Goal: Task Accomplishment & Management: Manage account settings

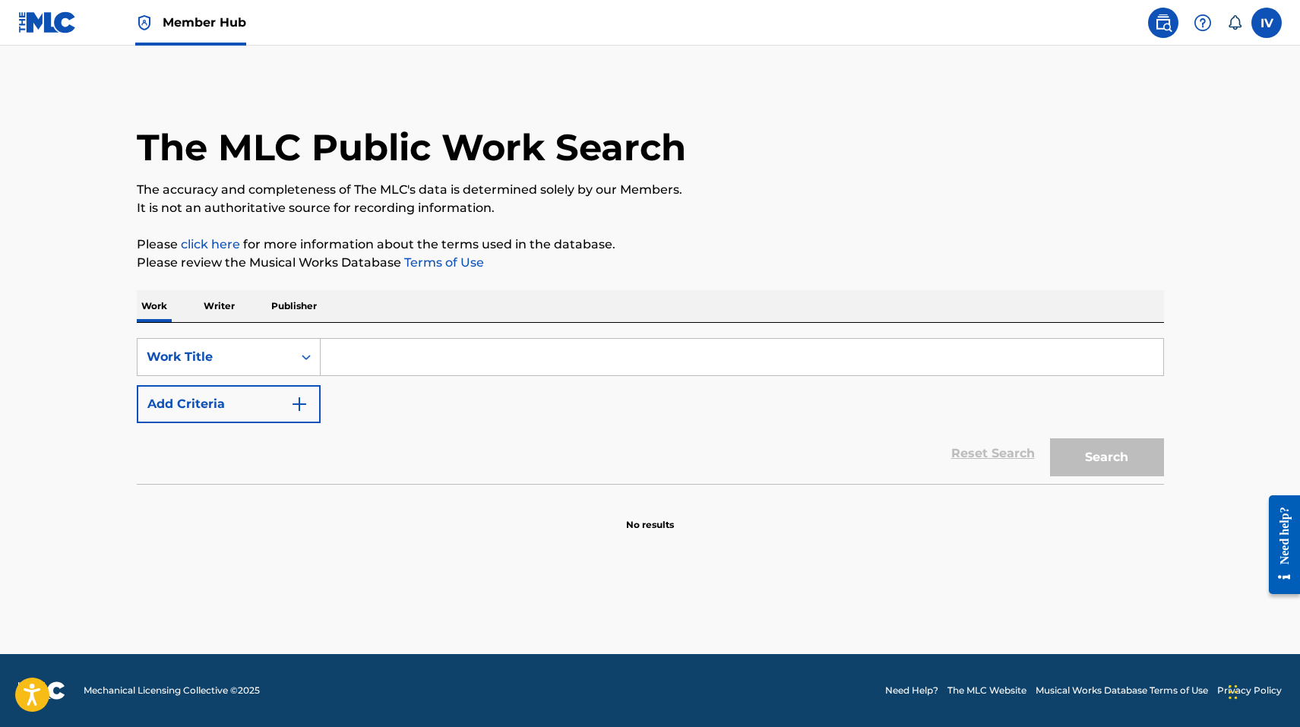
click at [57, 31] on img at bounding box center [47, 22] width 58 height 22
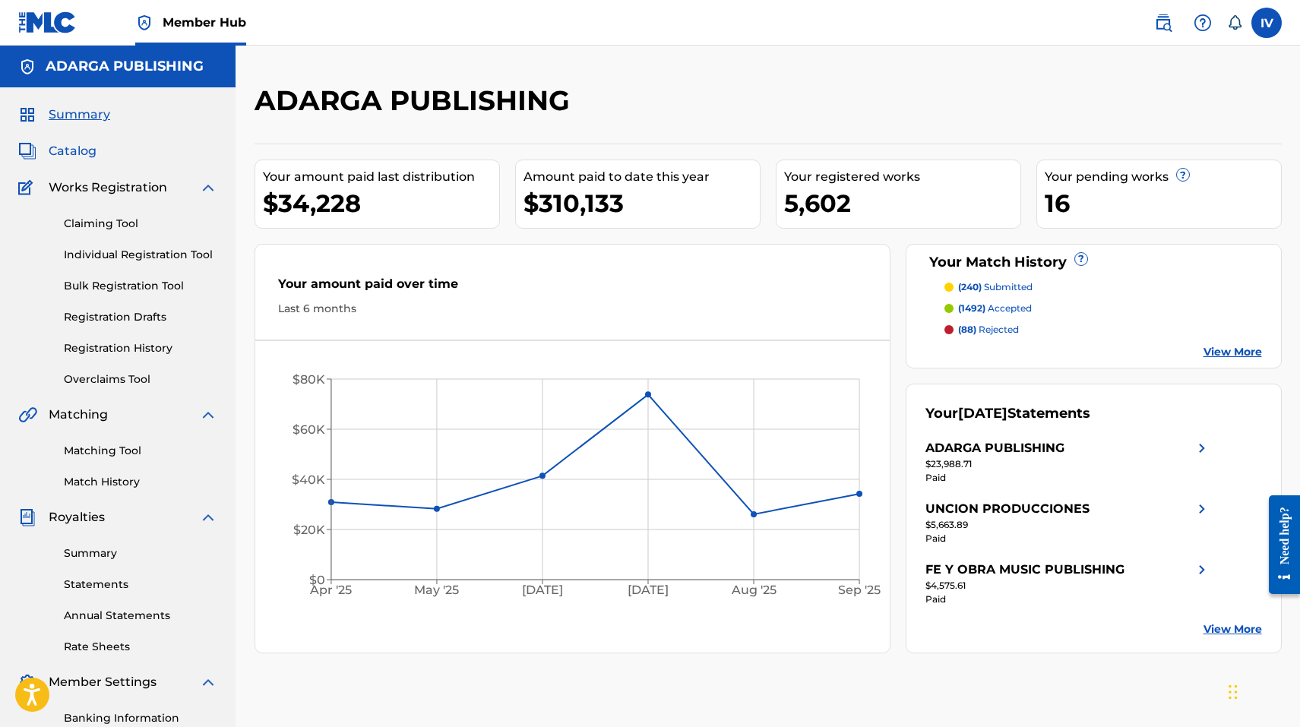
click at [71, 153] on span "Catalog" at bounding box center [73, 151] width 48 height 18
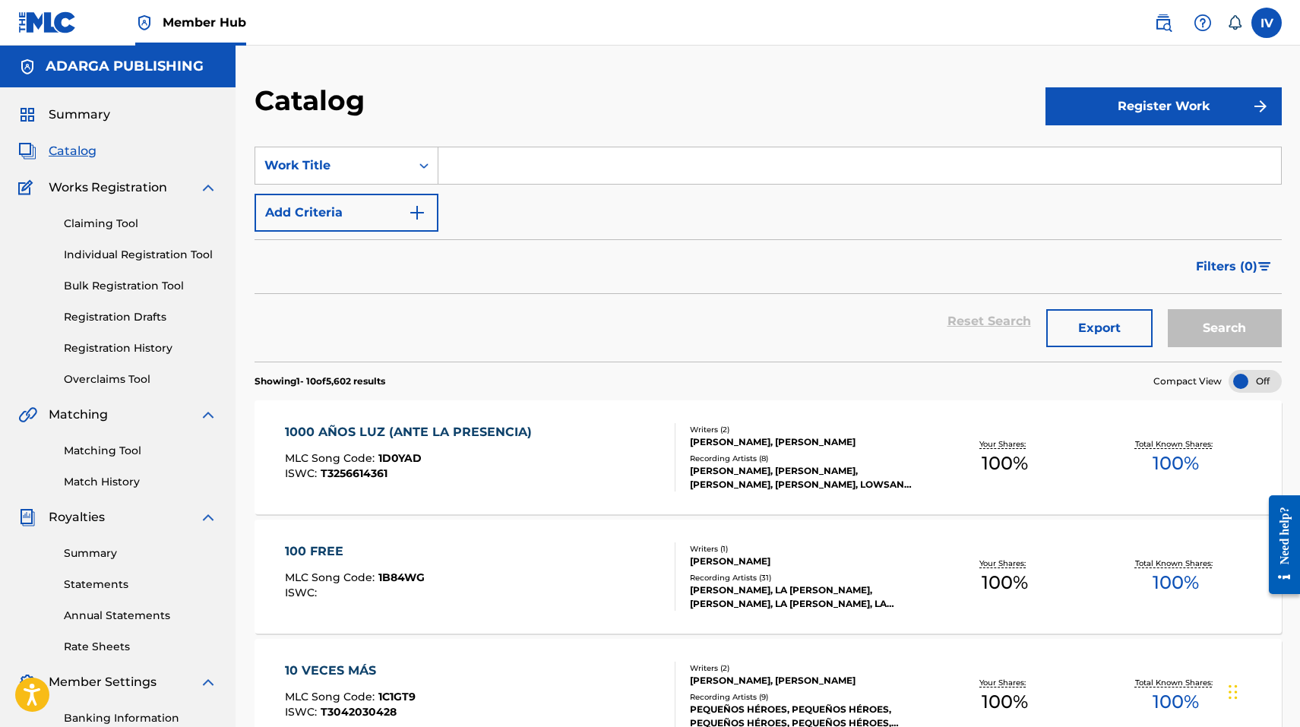
click at [495, 182] on input "Search Form" at bounding box center [859, 165] width 842 height 36
paste input "Intro (Dallas, Texas) [Live]"
click at [1167, 309] on button "Search" at bounding box center [1224, 328] width 114 height 38
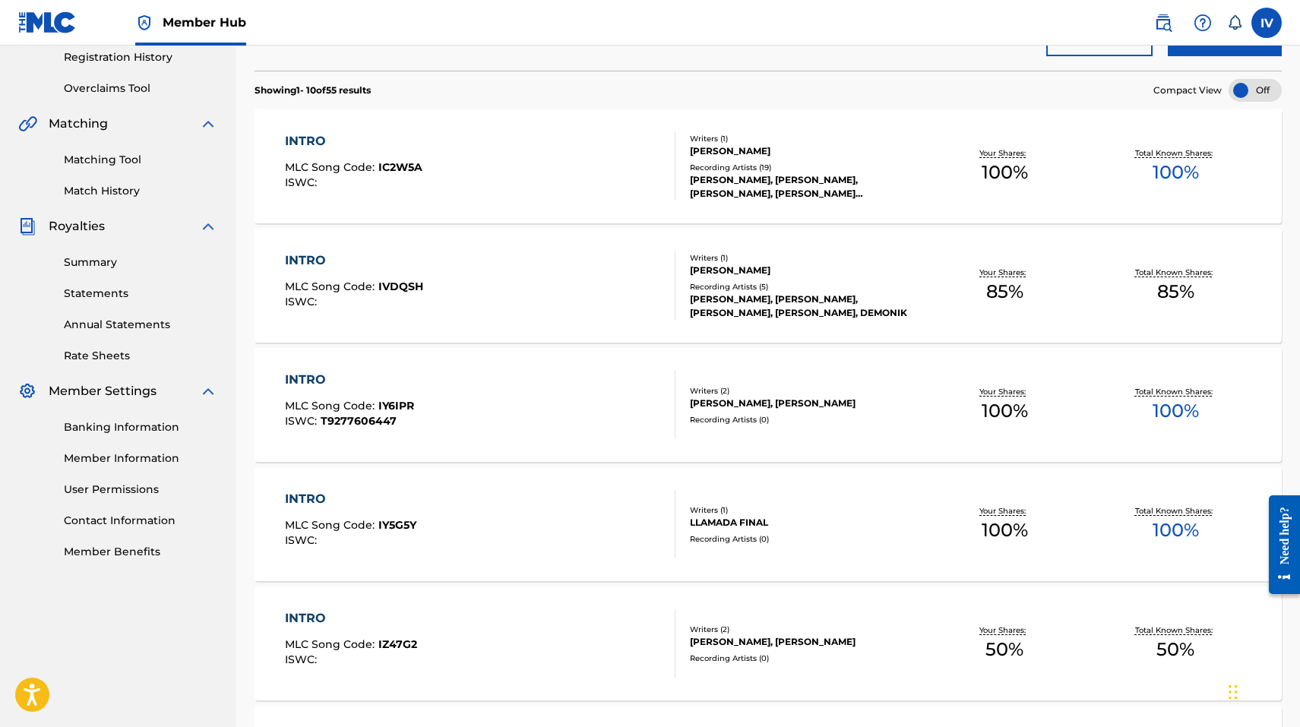
scroll to position [369, 0]
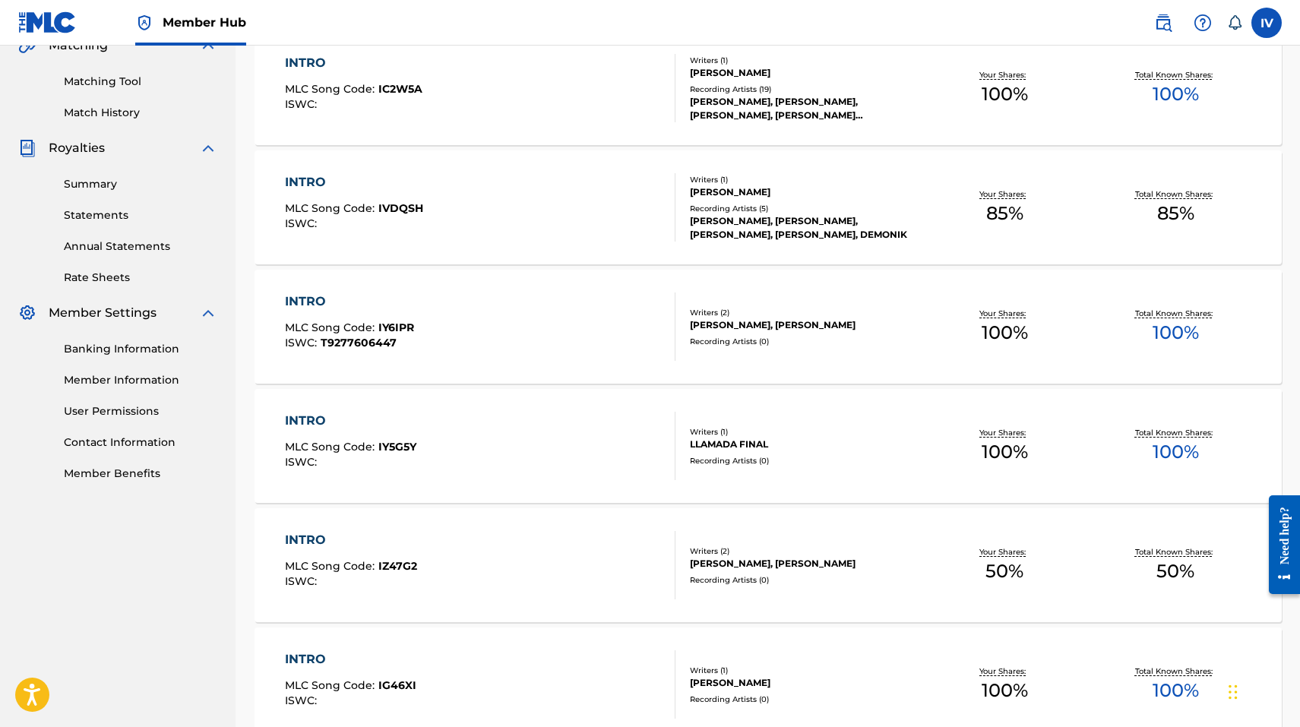
click at [352, 304] on div "INTRO" at bounding box center [349, 301] width 129 height 18
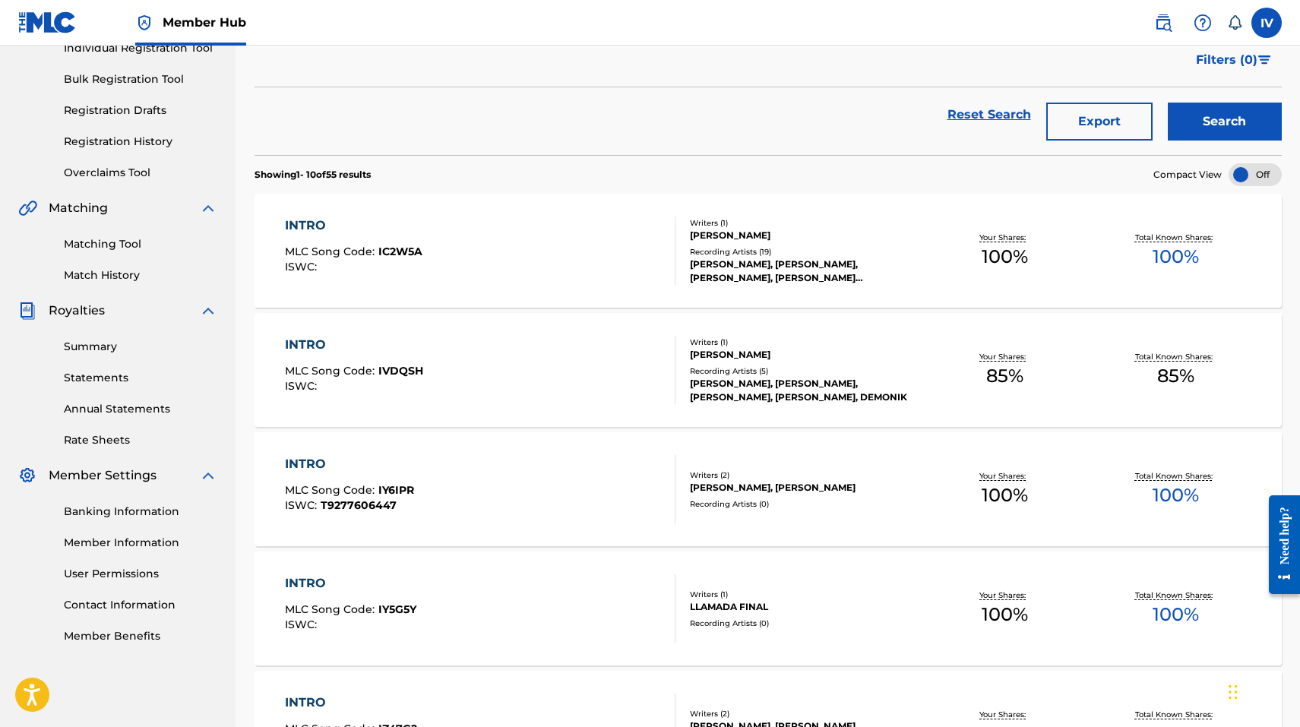
scroll to position [0, 0]
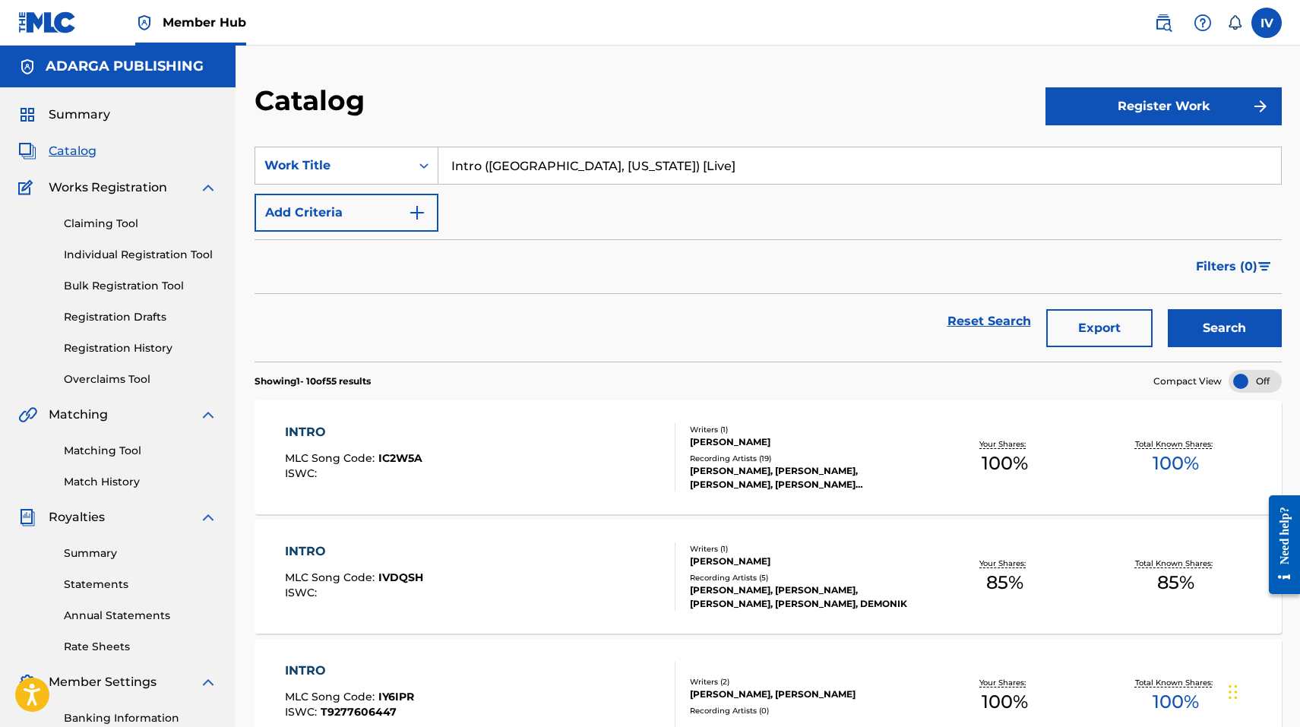
click at [491, 152] on input "Intro (Dallas, Texas) [Live]" at bounding box center [859, 165] width 842 height 36
paste input "Padre Nues"
type input "Padre Nuestro (Dallas, Texas) [Live]"
click at [1167, 309] on button "Search" at bounding box center [1224, 328] width 114 height 38
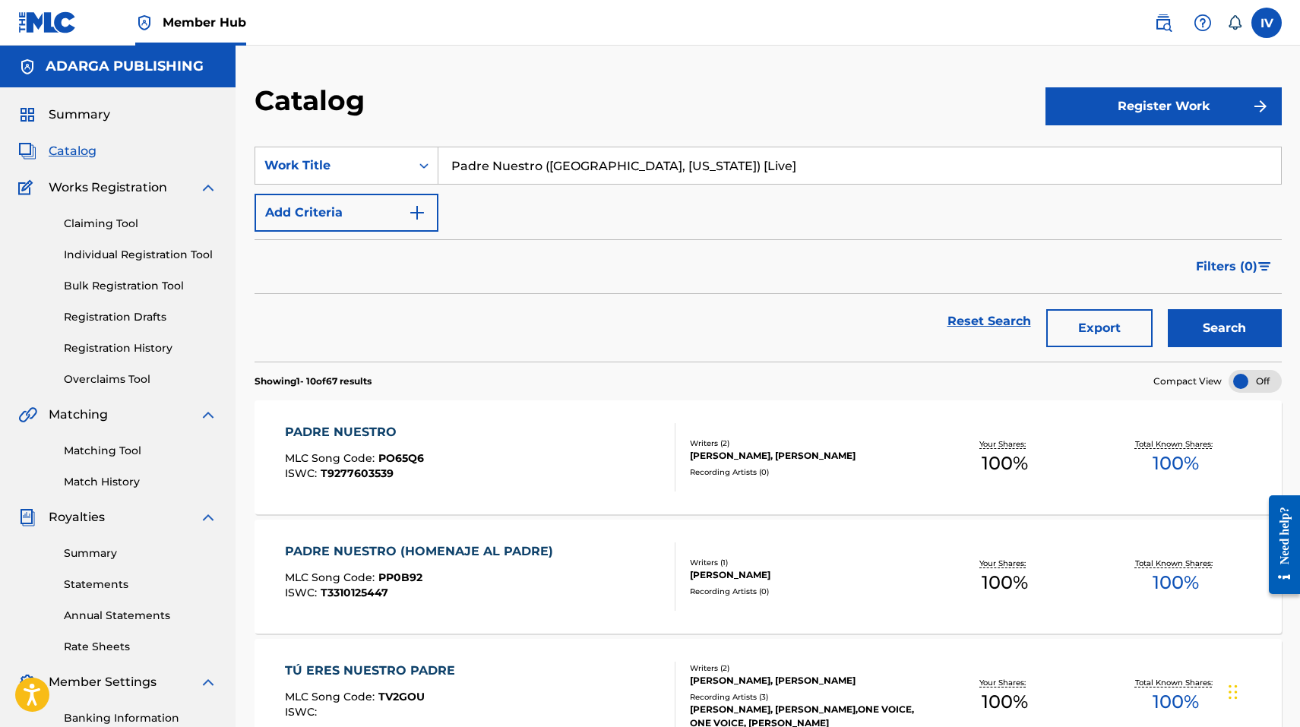
click at [441, 434] on div "PADRE NUESTRO MLC Song Code : PO65Q6 ISWC : T9277603539" at bounding box center [480, 457] width 390 height 68
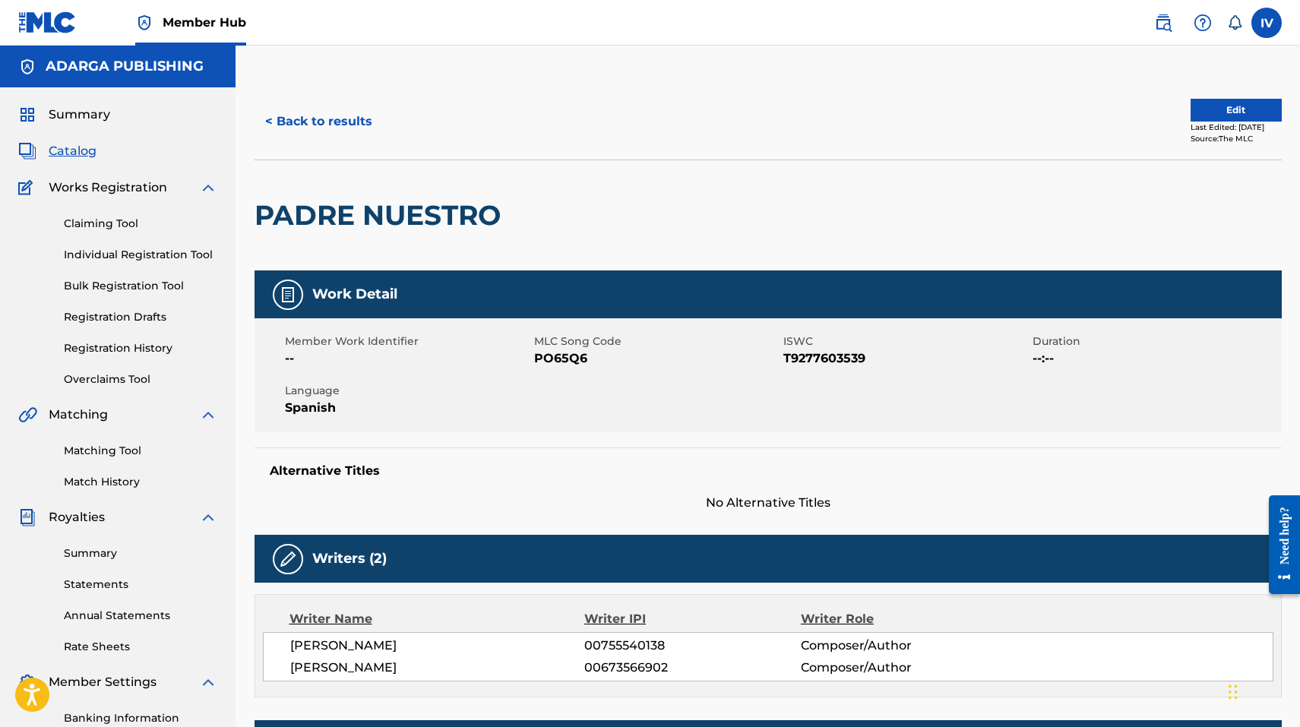
click at [540, 356] on span "PO65Q6" at bounding box center [656, 358] width 245 height 18
copy span "PO65Q6"
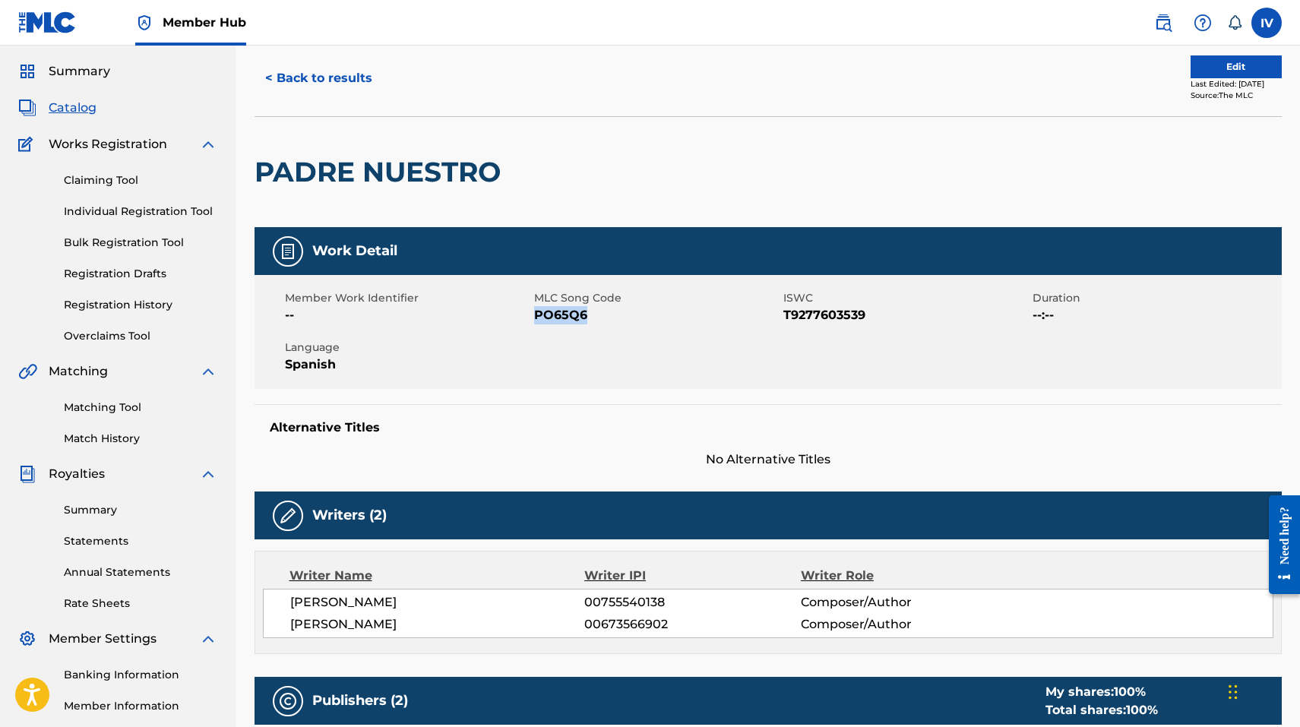
scroll to position [15, 0]
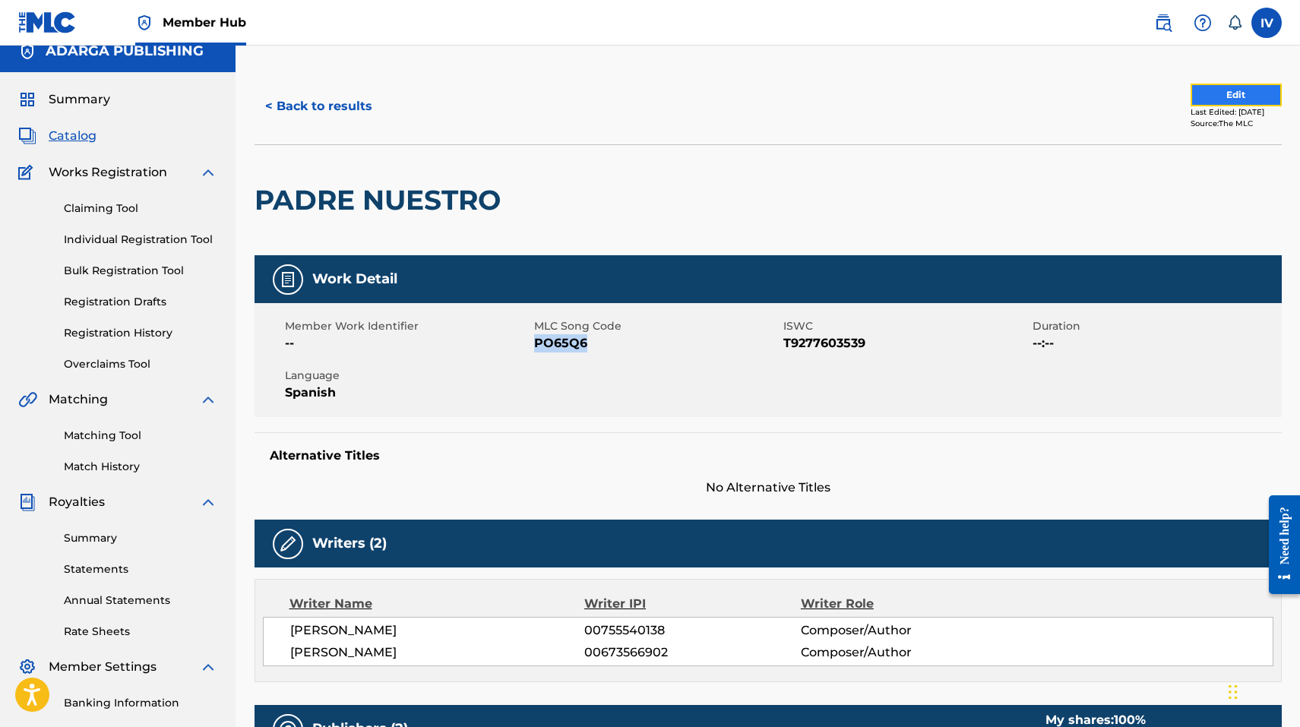
click at [1199, 99] on button "Edit" at bounding box center [1235, 95] width 91 height 23
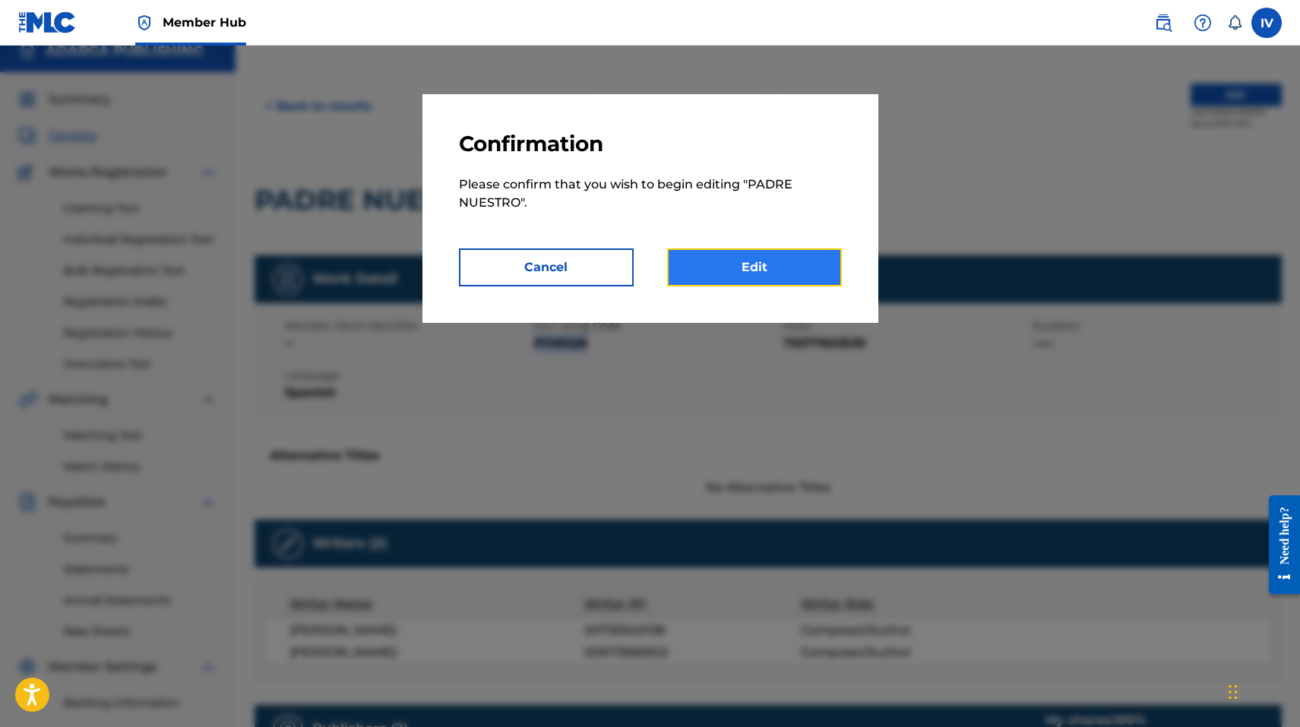
click at [740, 258] on link "Edit" at bounding box center [754, 267] width 175 height 38
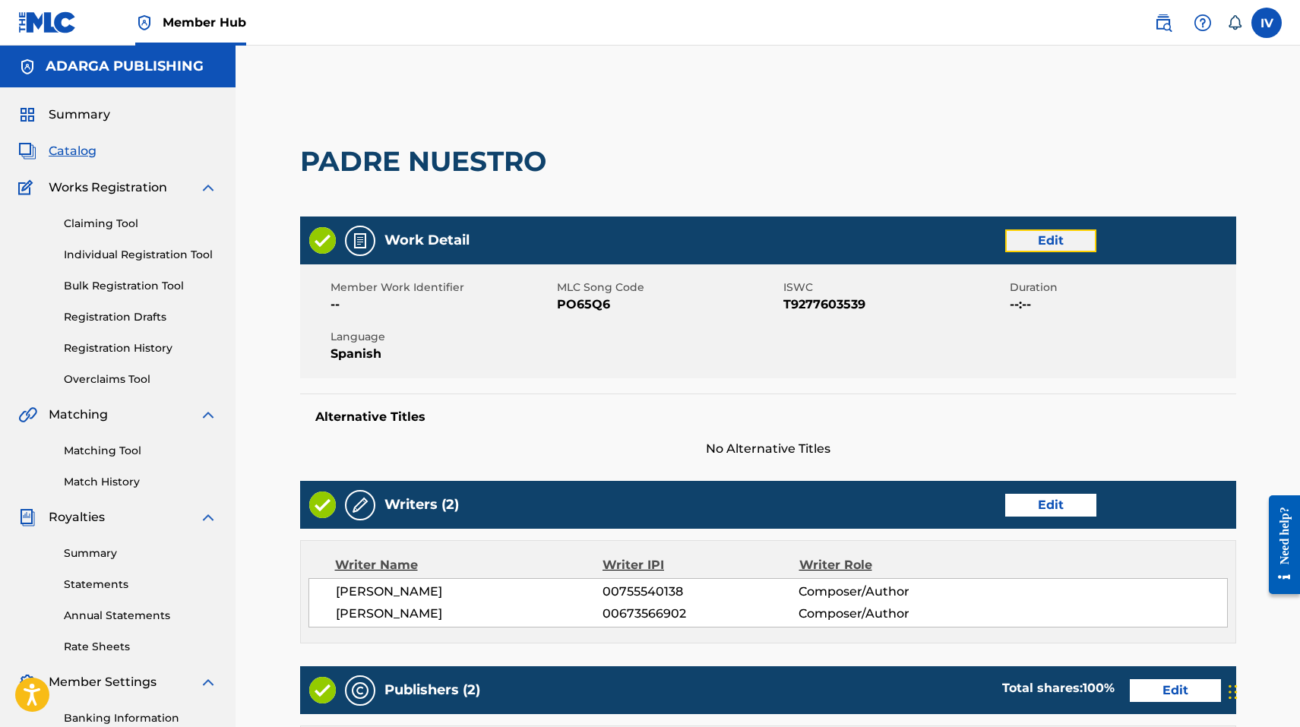
click at [1043, 245] on link "Edit" at bounding box center [1050, 240] width 91 height 23
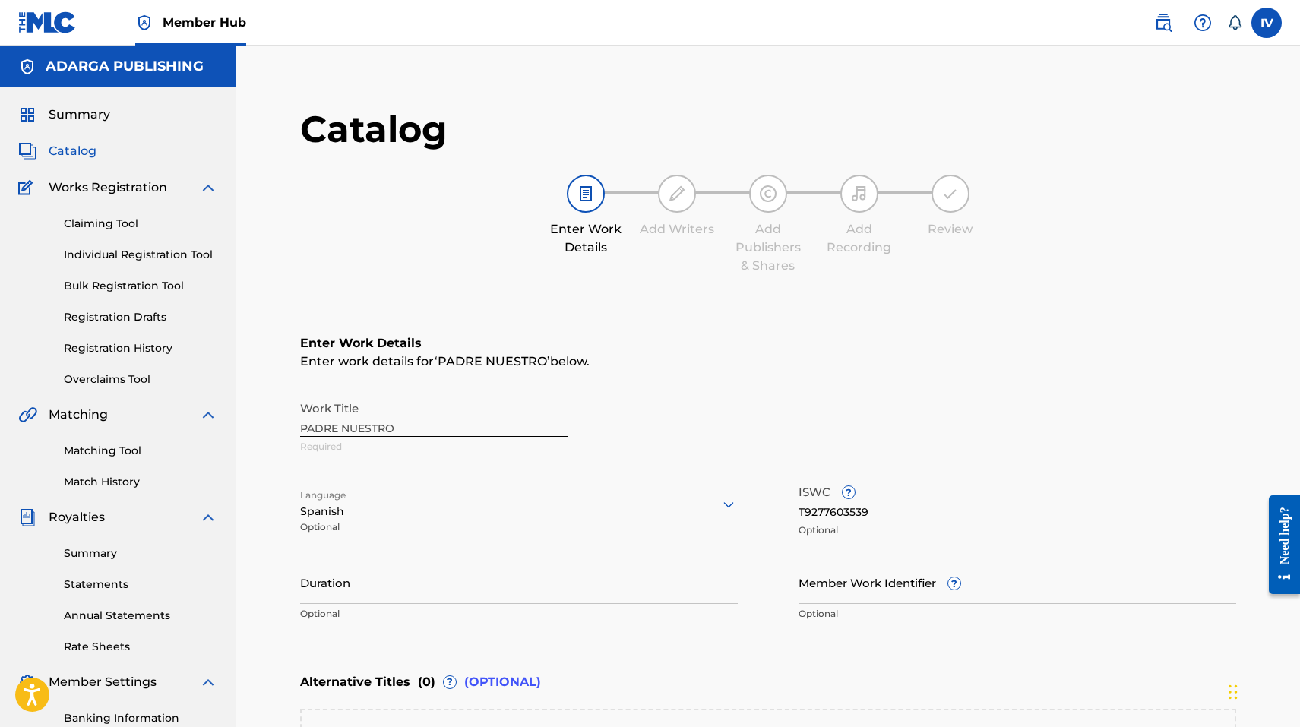
scroll to position [231, 0]
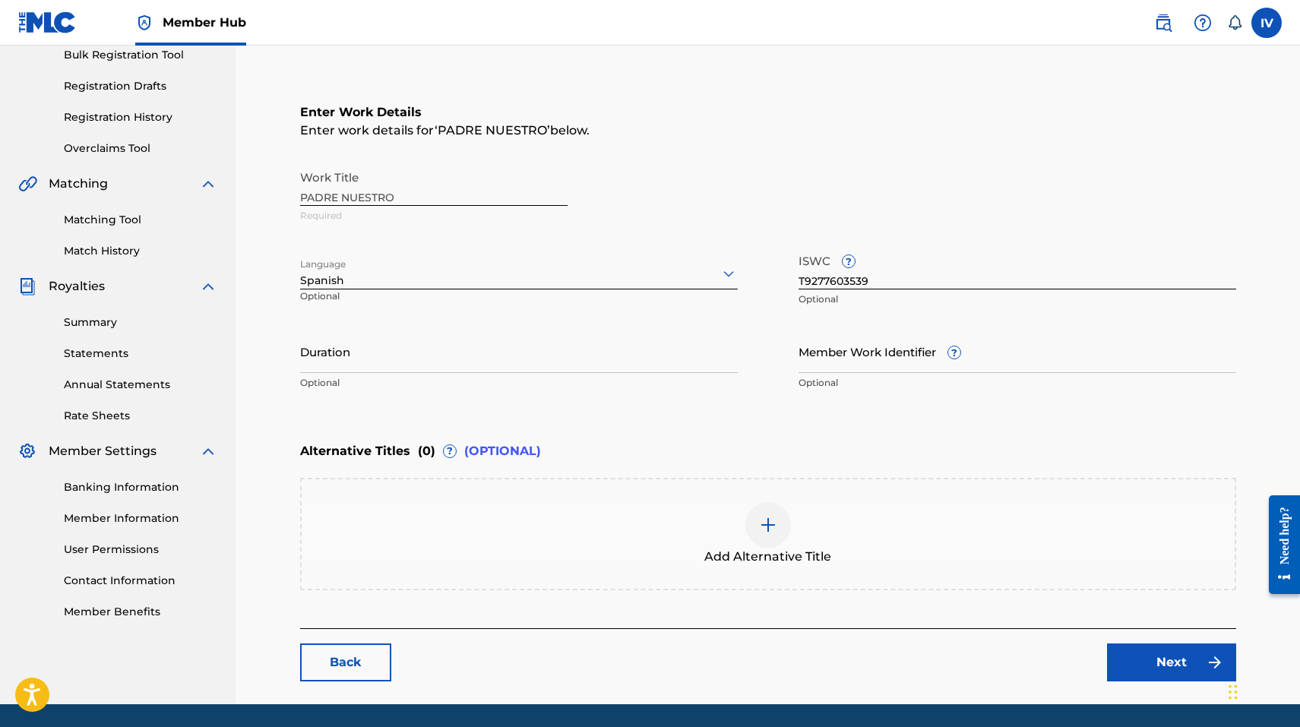
click at [734, 485] on div "Add Alternative Title" at bounding box center [768, 534] width 936 height 112
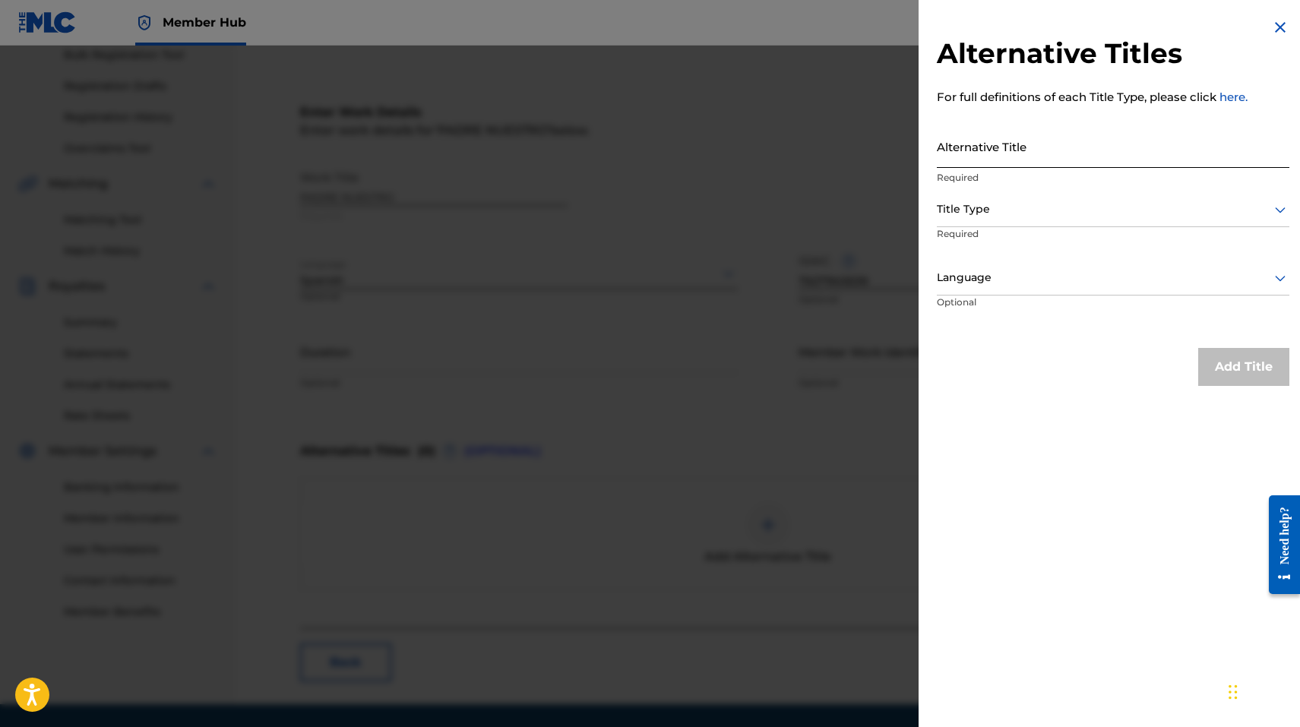
click at [975, 125] on input "Alternative Title" at bounding box center [1113, 146] width 352 height 43
paste input "PADRE NUESTRO (DALLAS, TEXAS) [LIVE]"
type input "PADRE NUESTRO (DALLAS, TEXAS) [LIVE]"
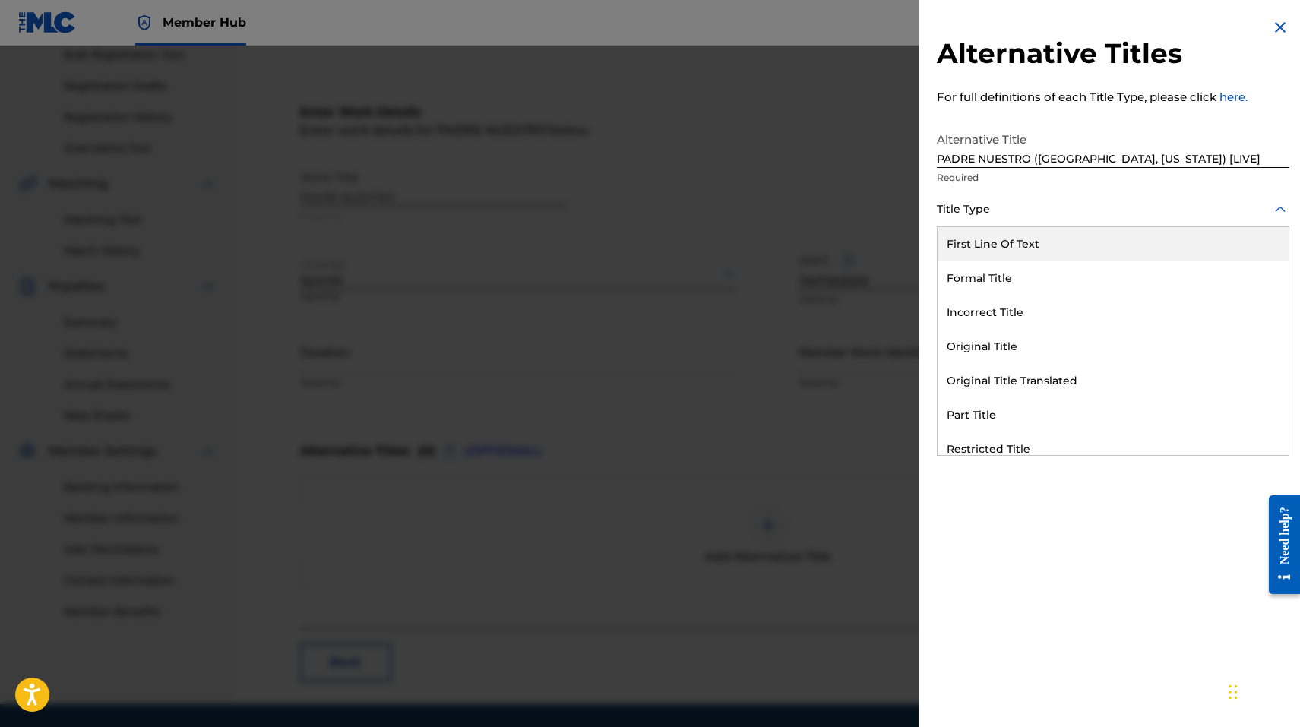
click at [983, 211] on div at bounding box center [1113, 209] width 352 height 19
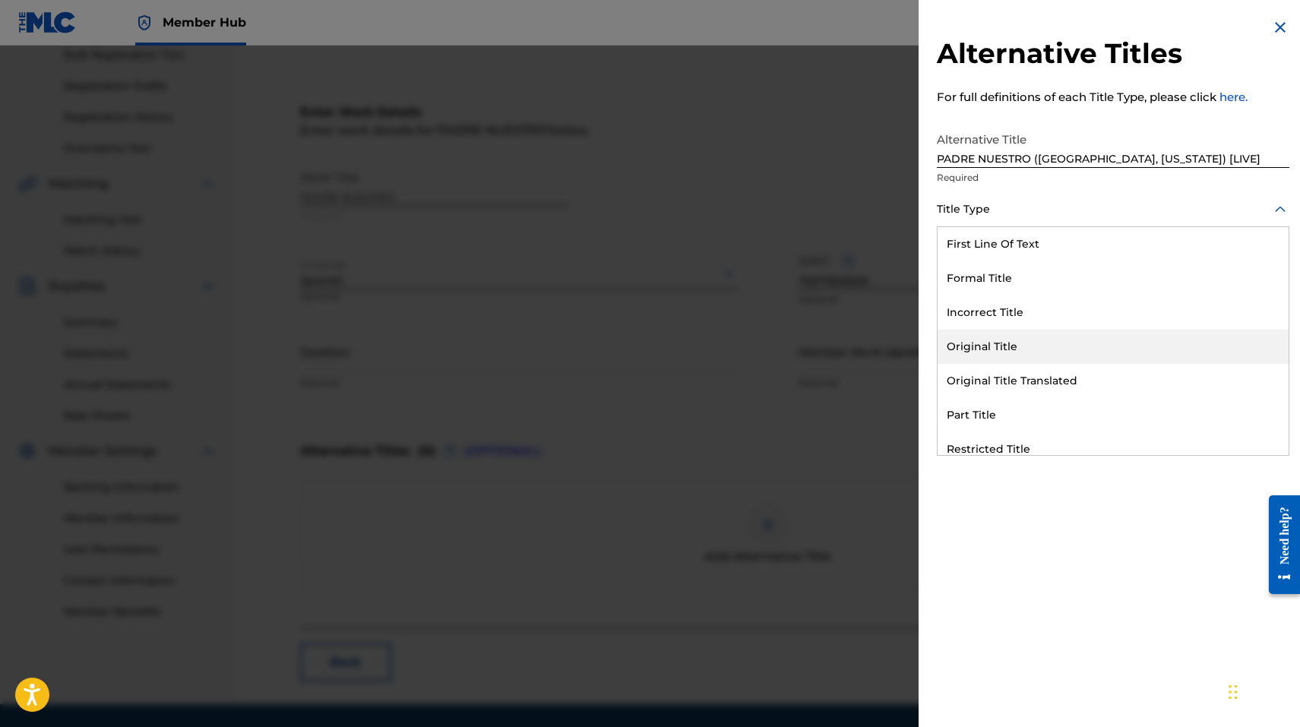
scroll to position [148, 0]
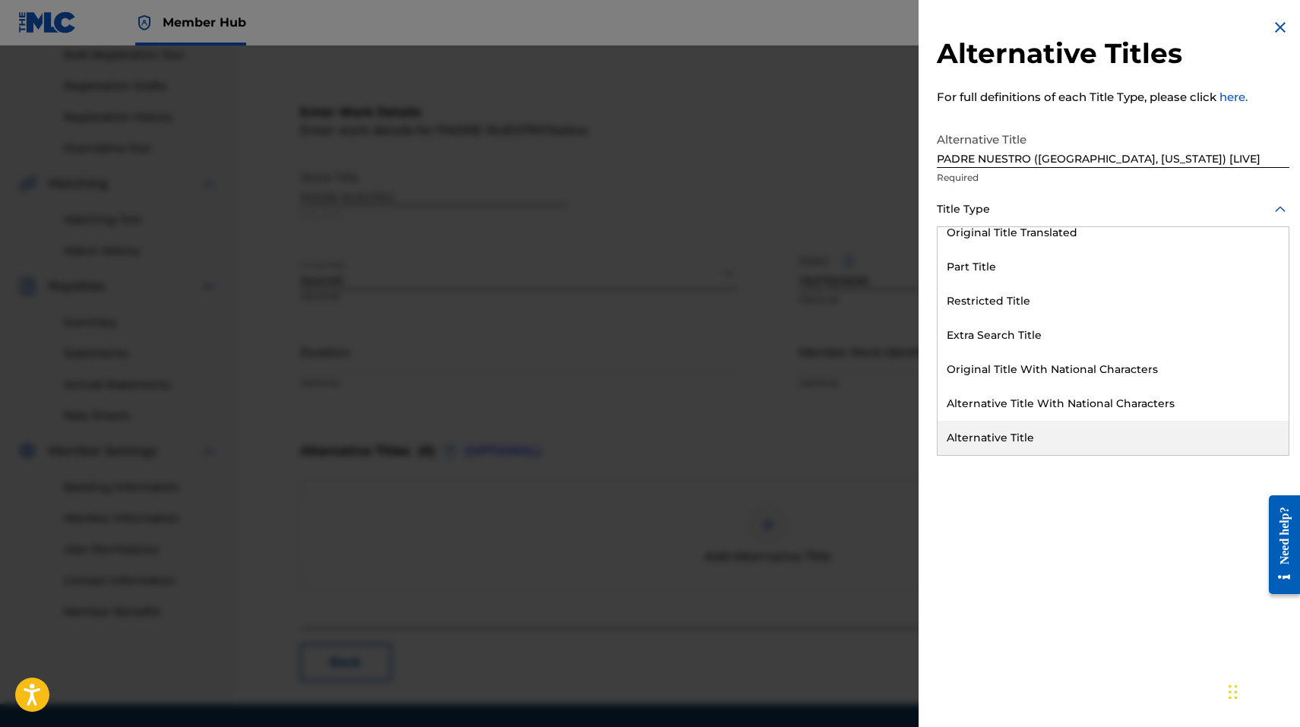
click at [990, 437] on div "Alternative Title" at bounding box center [1112, 438] width 351 height 34
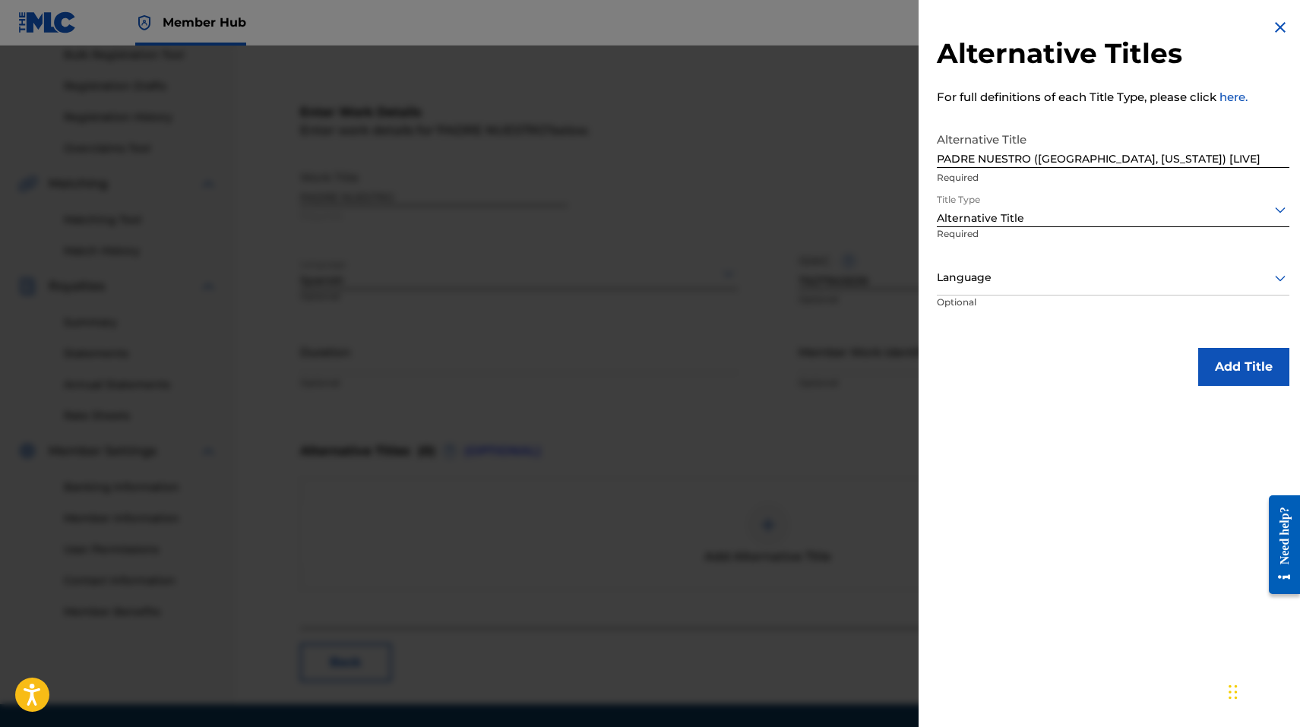
click at [966, 266] on div "Language" at bounding box center [1113, 278] width 352 height 34
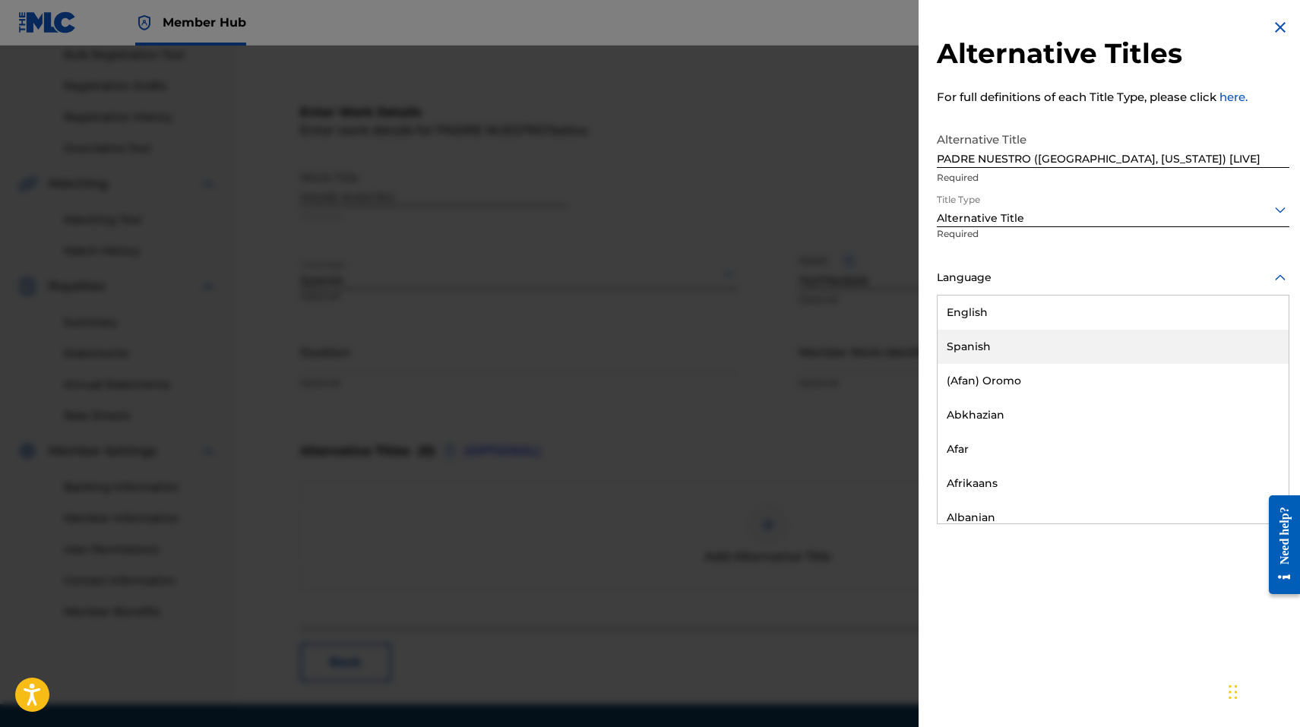
click at [972, 332] on div "Spanish" at bounding box center [1112, 347] width 351 height 34
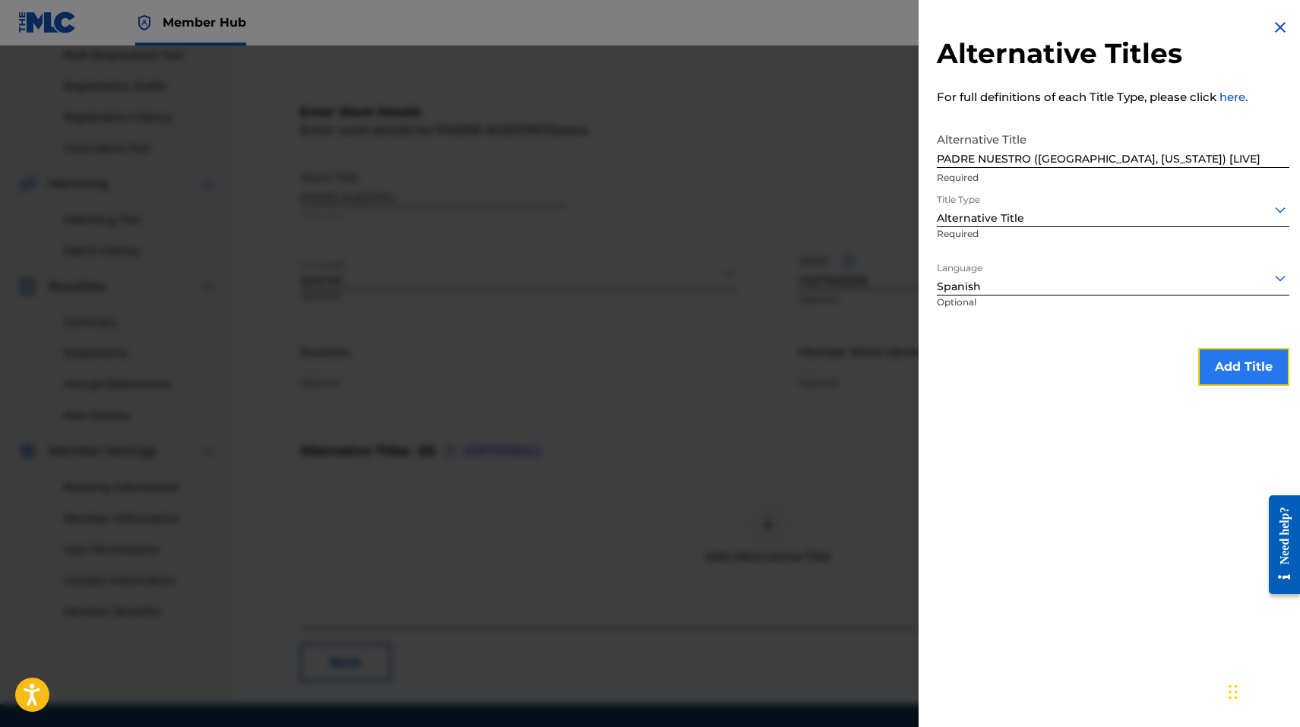
click at [1206, 355] on button "Add Title" at bounding box center [1243, 367] width 91 height 38
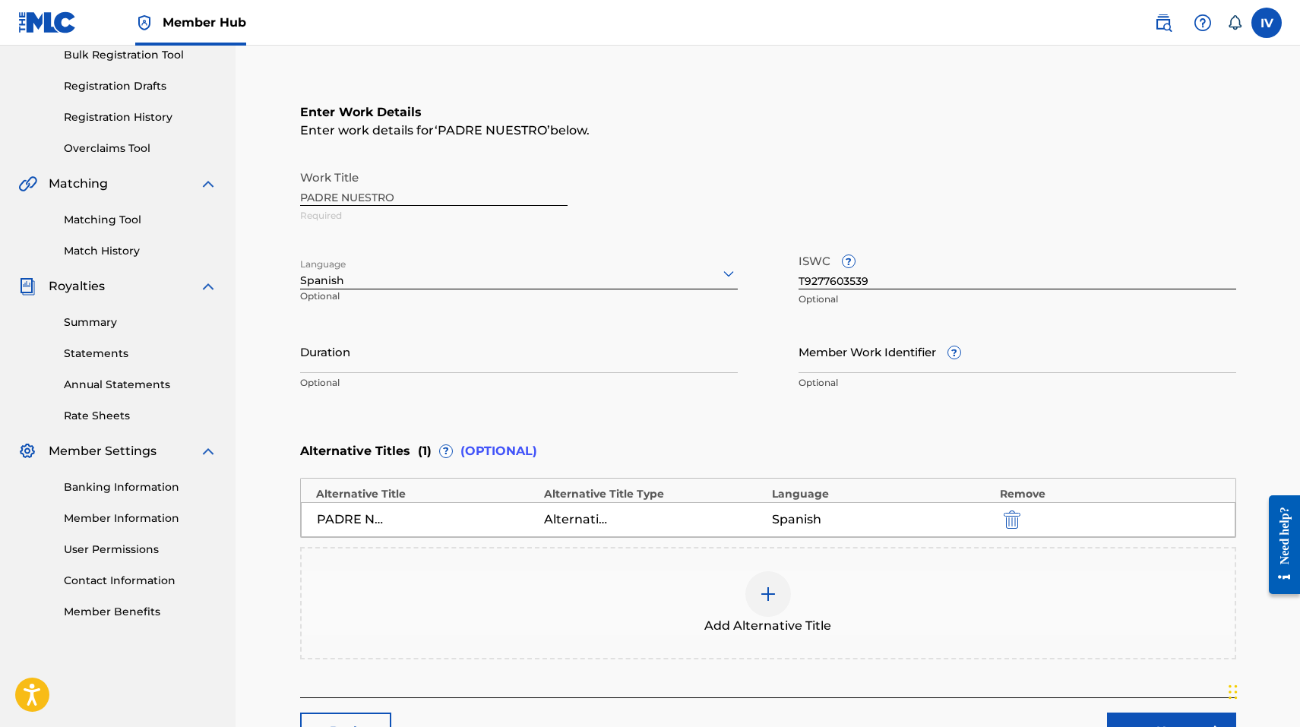
click at [573, 598] on div "Add Alternative Title" at bounding box center [768, 603] width 933 height 64
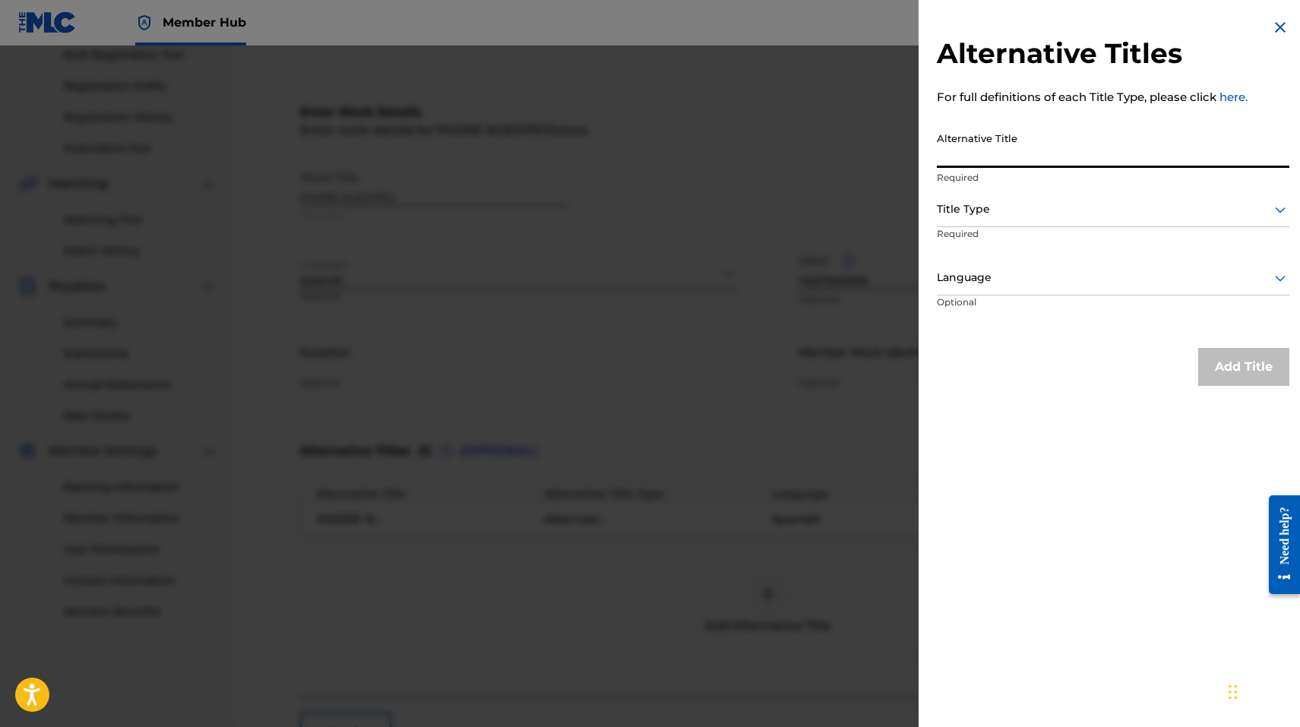
click at [981, 133] on input "Alternative Title" at bounding box center [1113, 146] width 352 height 43
paste input "PADRE NUESTRO (EN VIVO)"
type input "PADRE NUESTRO (EN VIVO)"
click at [980, 226] on div "Title Type" at bounding box center [1113, 210] width 352 height 34
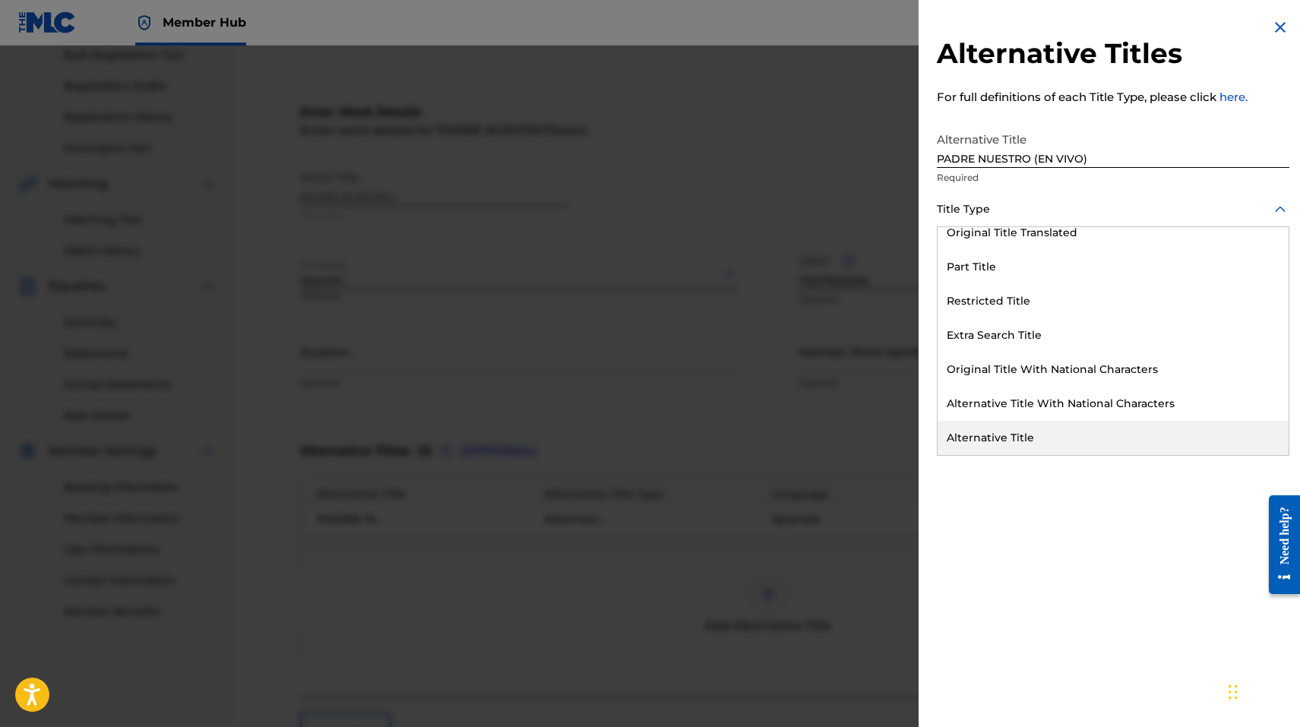
click at [1000, 438] on div "Alternative Title" at bounding box center [1112, 438] width 351 height 34
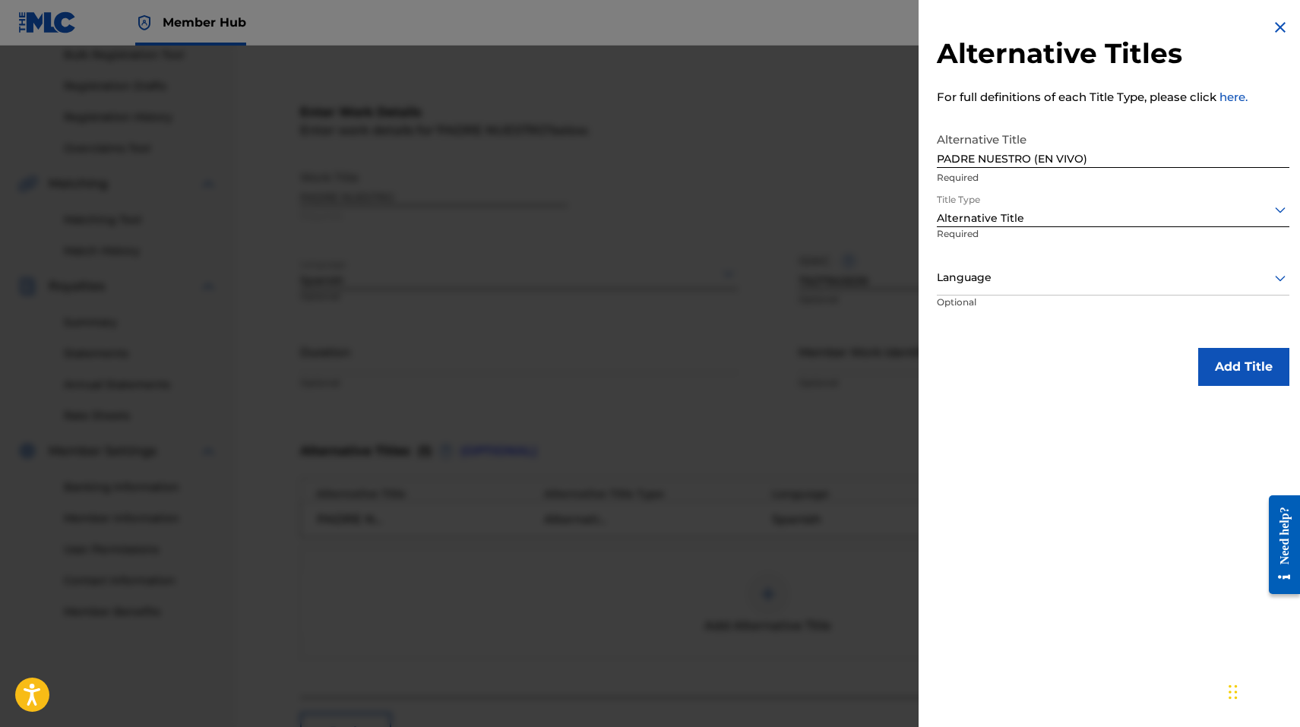
click at [999, 270] on div at bounding box center [1113, 277] width 352 height 19
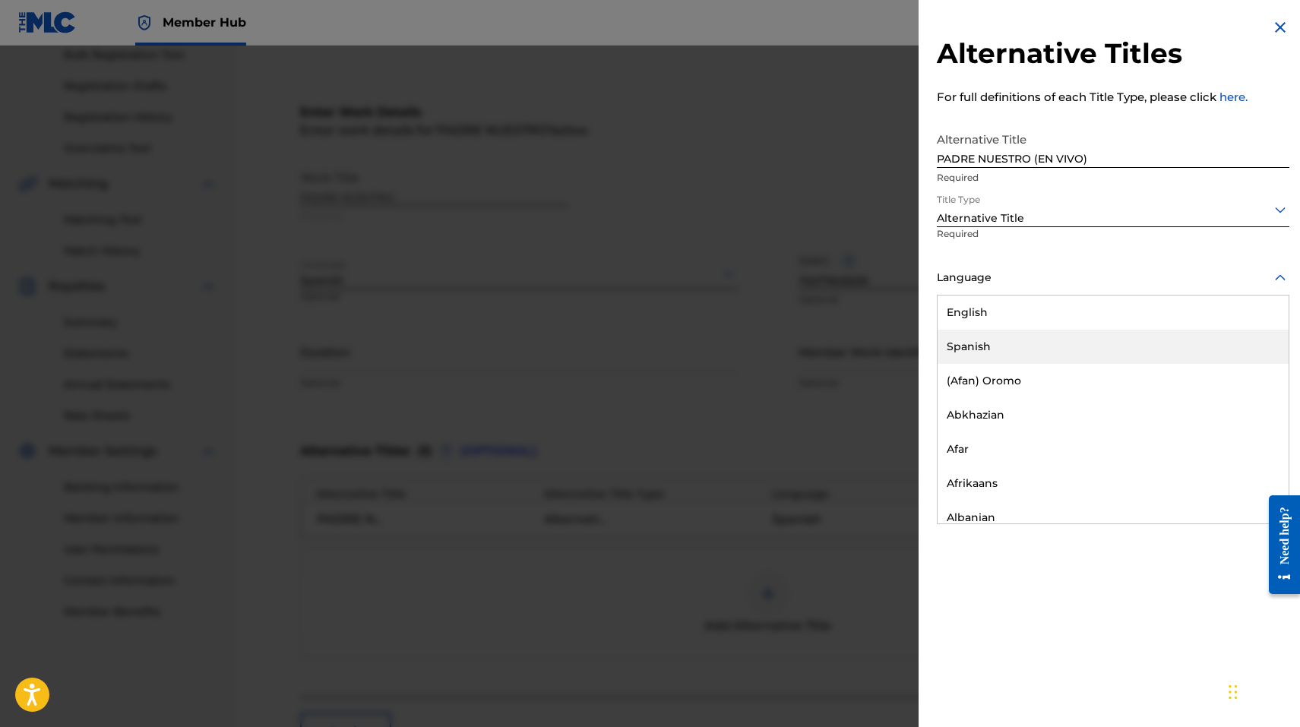
click at [992, 357] on div "Spanish" at bounding box center [1112, 347] width 351 height 34
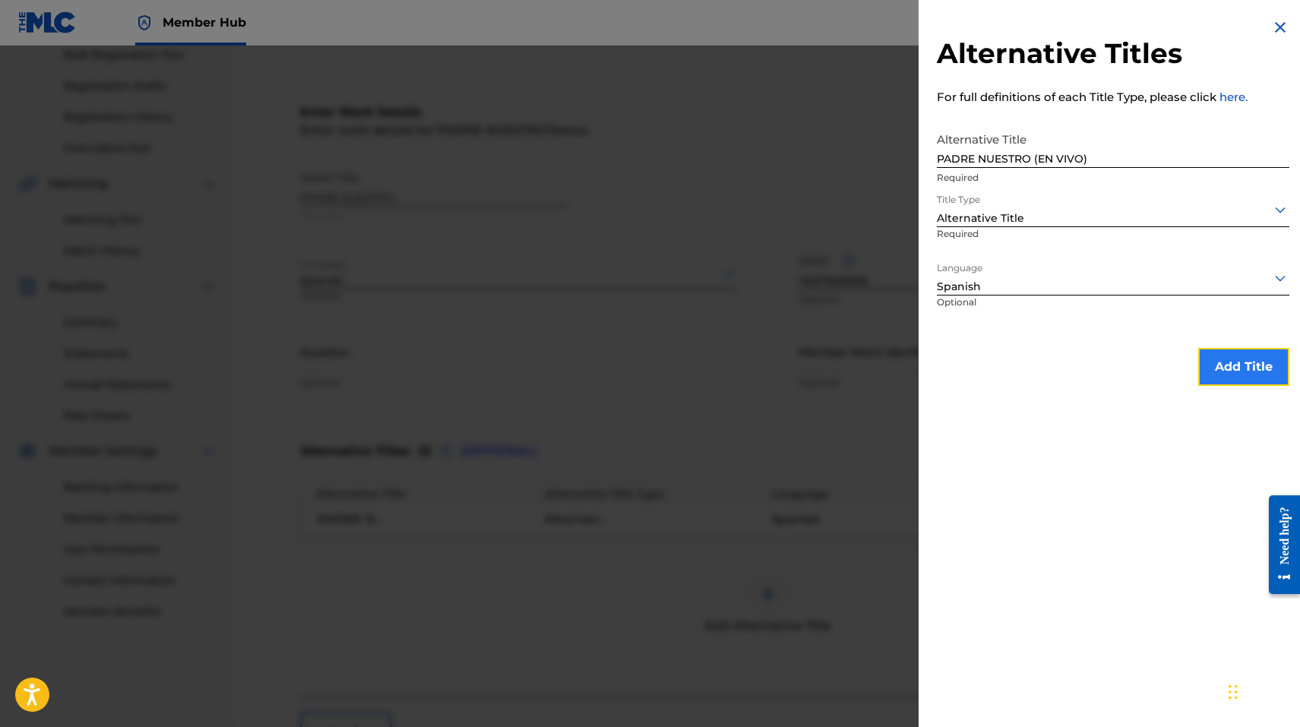
click at [1218, 359] on button "Add Title" at bounding box center [1243, 367] width 91 height 38
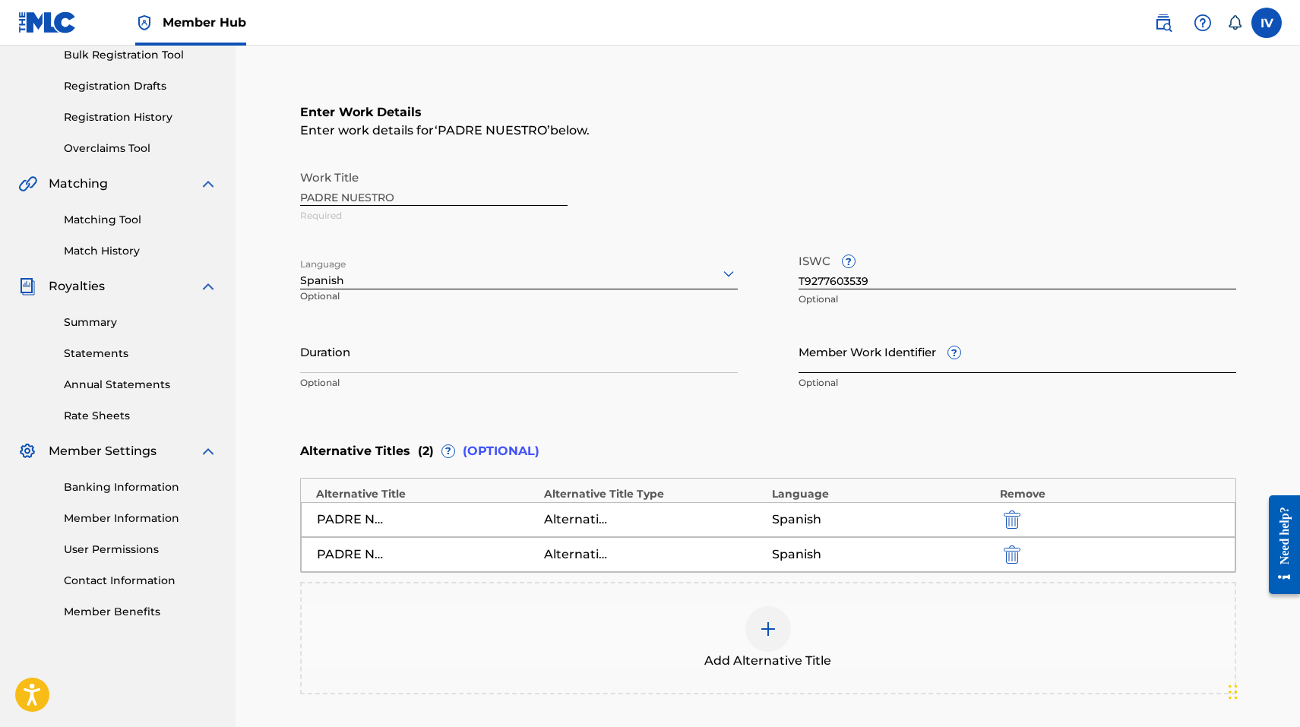
scroll to position [385, 0]
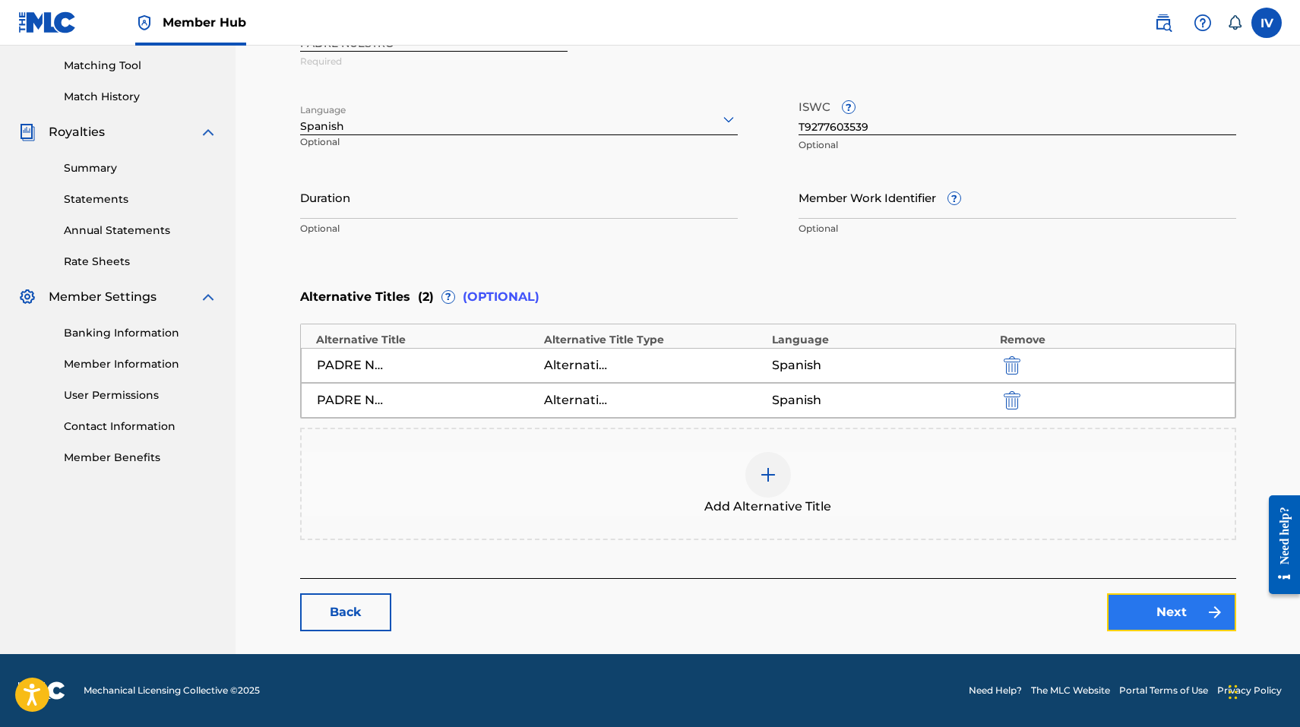
click at [1120, 605] on link "Next" at bounding box center [1171, 612] width 129 height 38
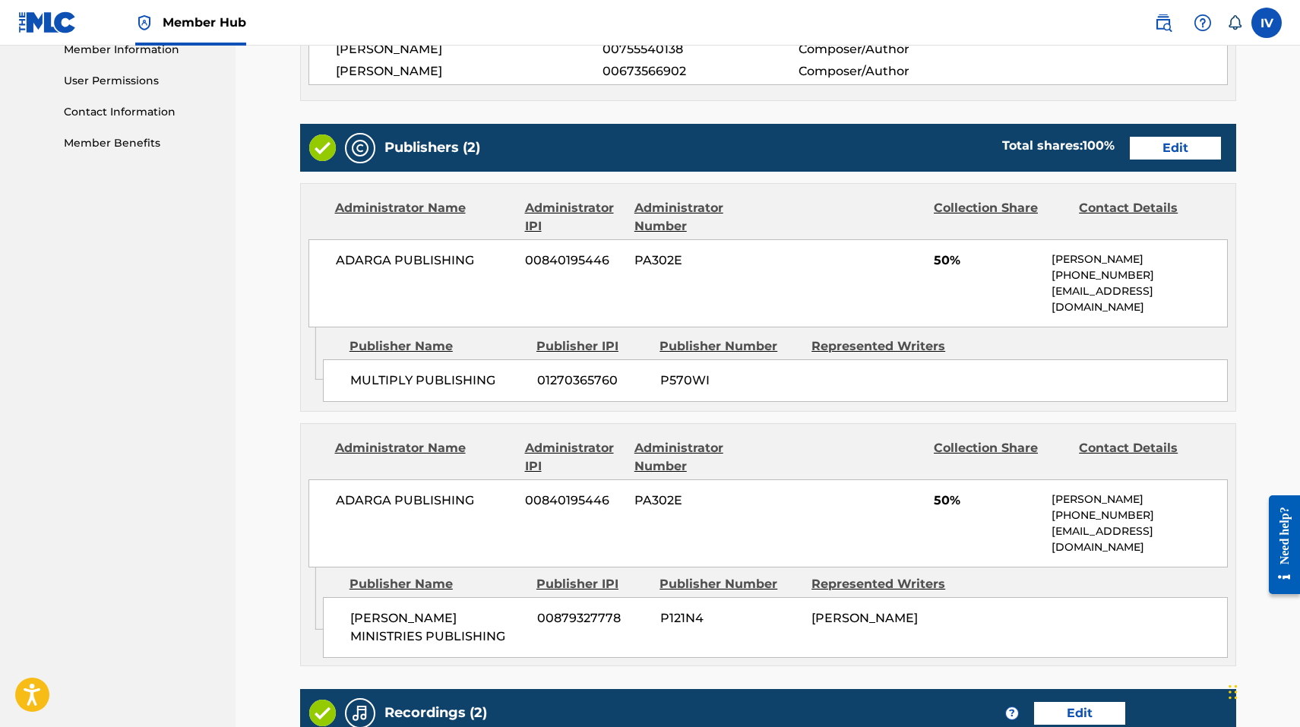
scroll to position [690, 0]
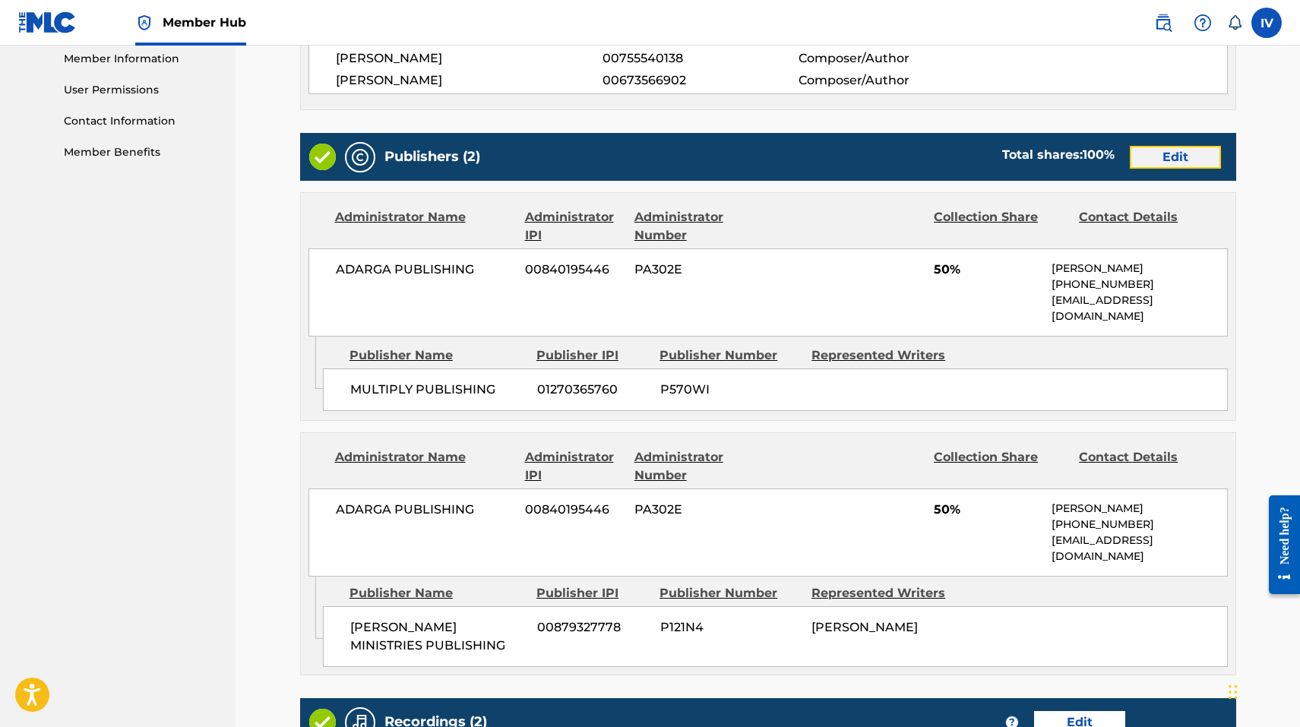
click at [1167, 146] on link "Edit" at bounding box center [1174, 157] width 91 height 23
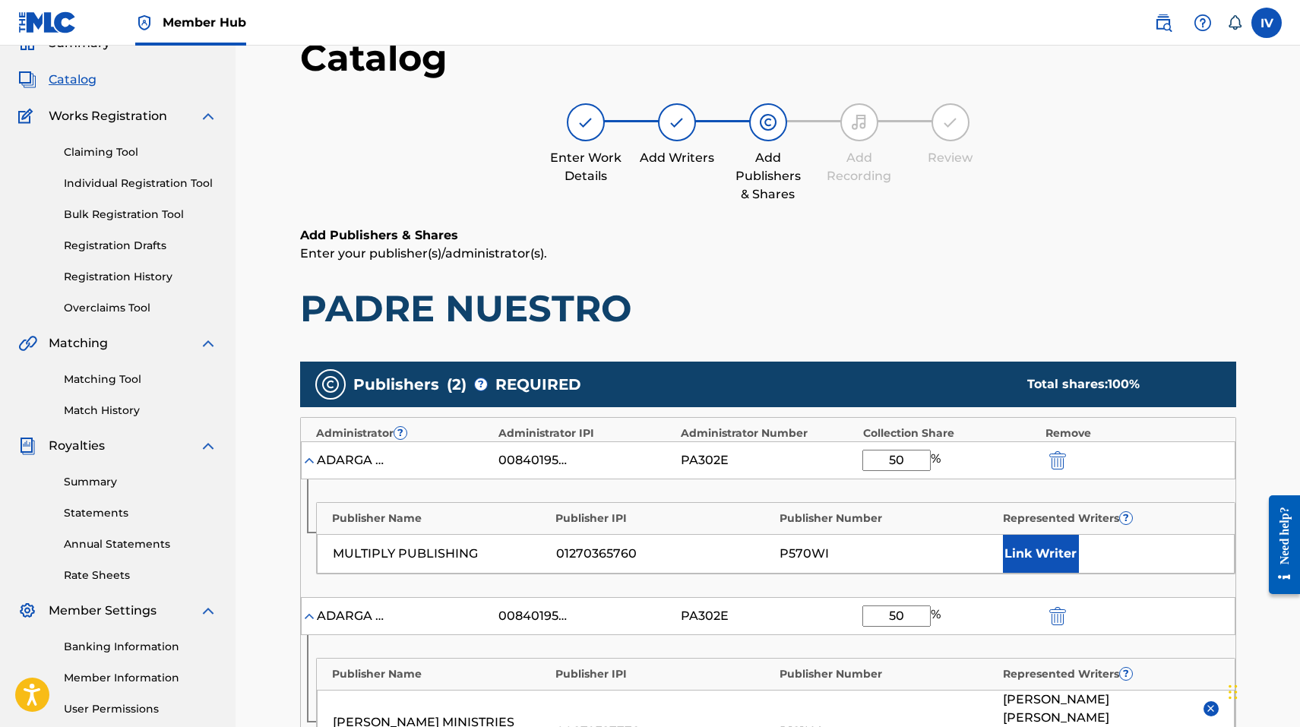
scroll to position [175, 0]
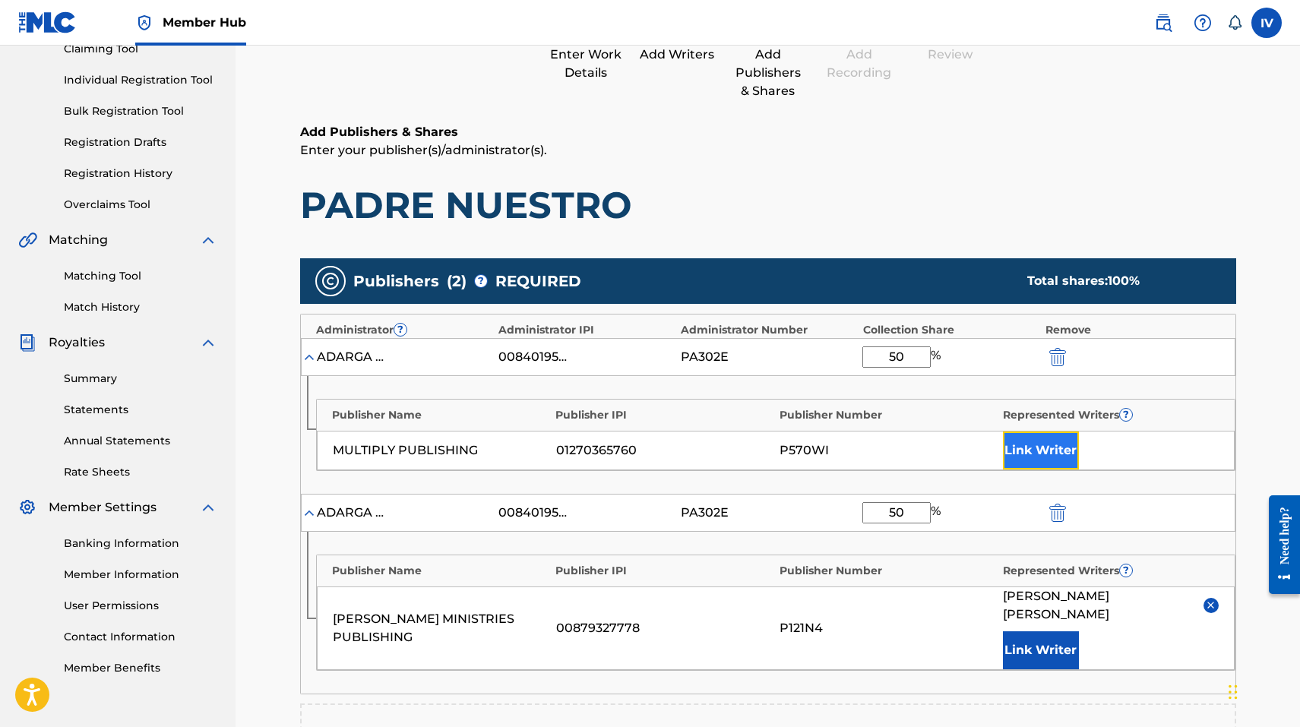
click at [1058, 446] on button "Link Writer" at bounding box center [1041, 450] width 76 height 38
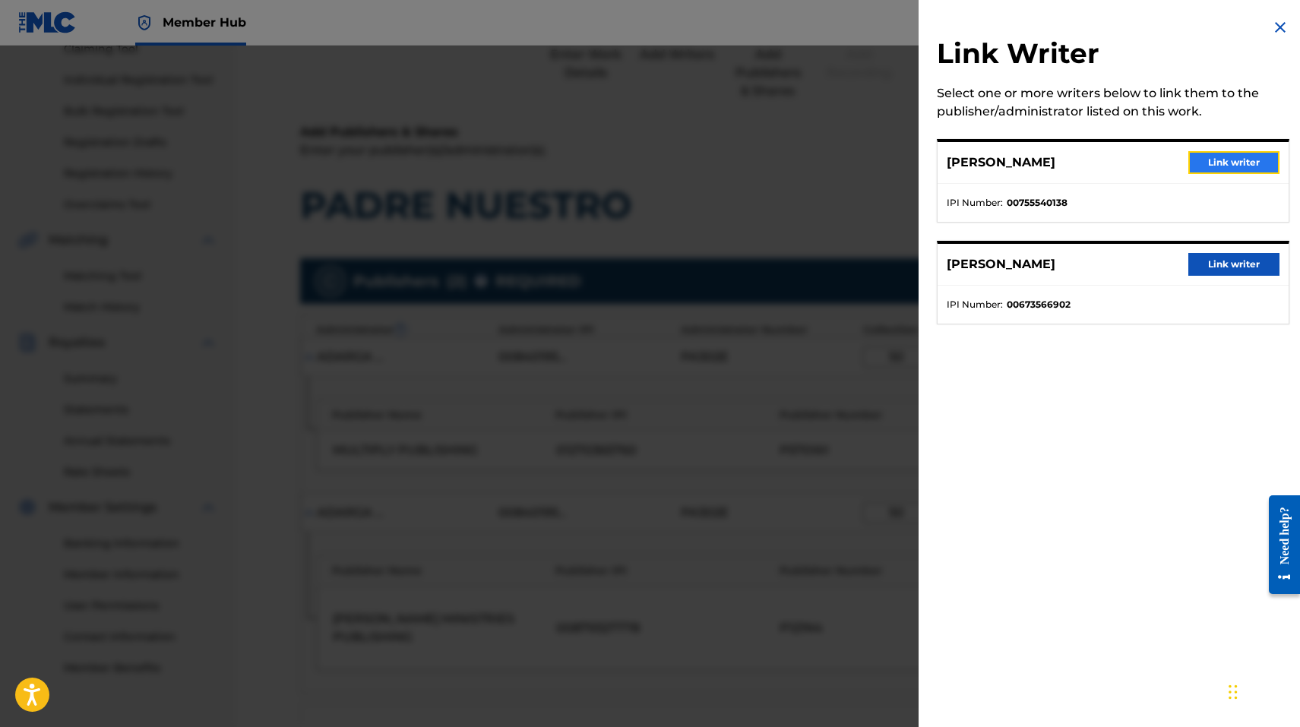
click at [1215, 158] on button "Link writer" at bounding box center [1233, 162] width 91 height 23
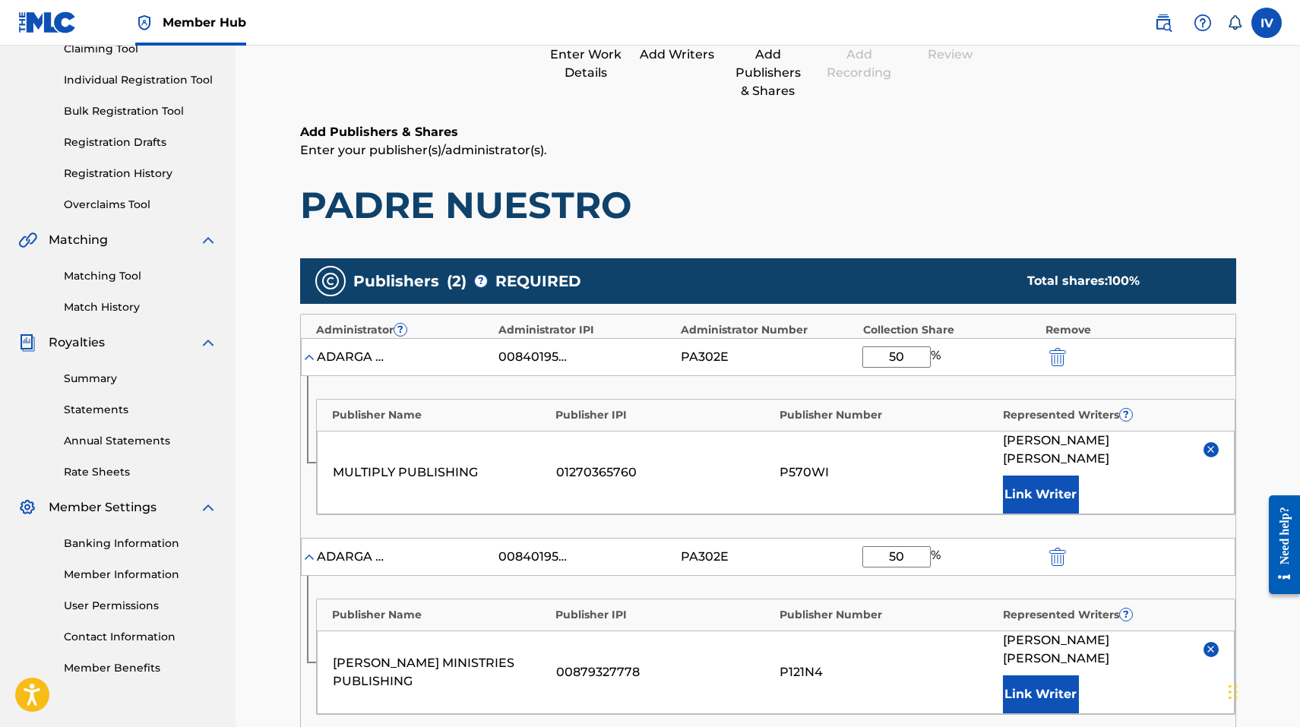
scroll to position [539, 0]
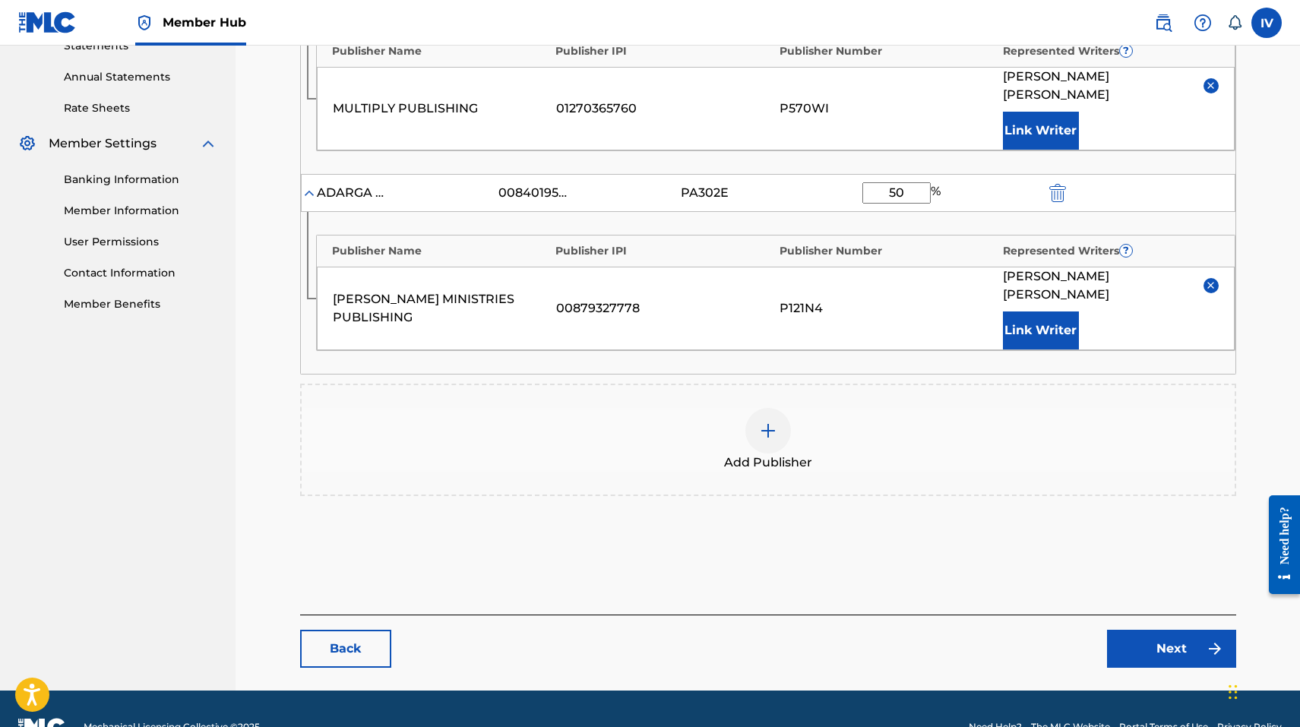
click at [1137, 635] on main "Catalog Enter Work Details Add Writers Add Publishers & Shares Add Recording Re…" at bounding box center [767, 117] width 1027 height 1145
click at [1126, 630] on link "Next" at bounding box center [1171, 649] width 129 height 38
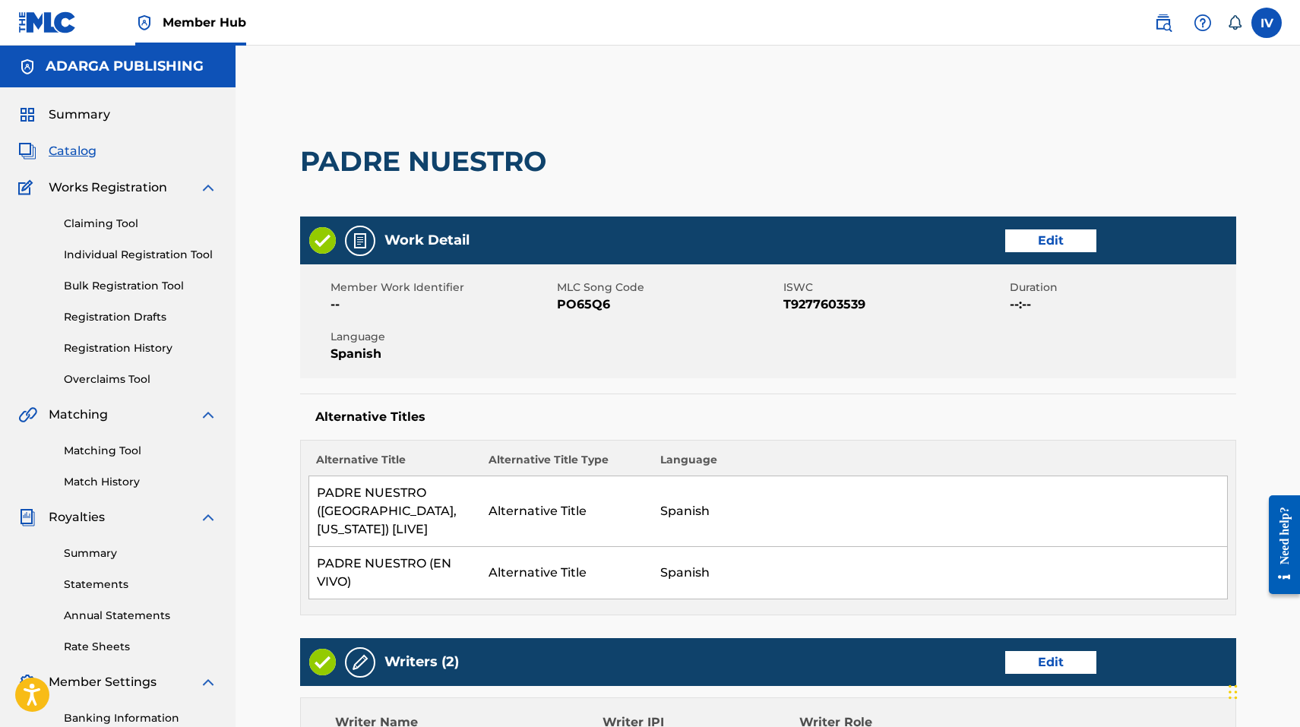
scroll to position [964, 0]
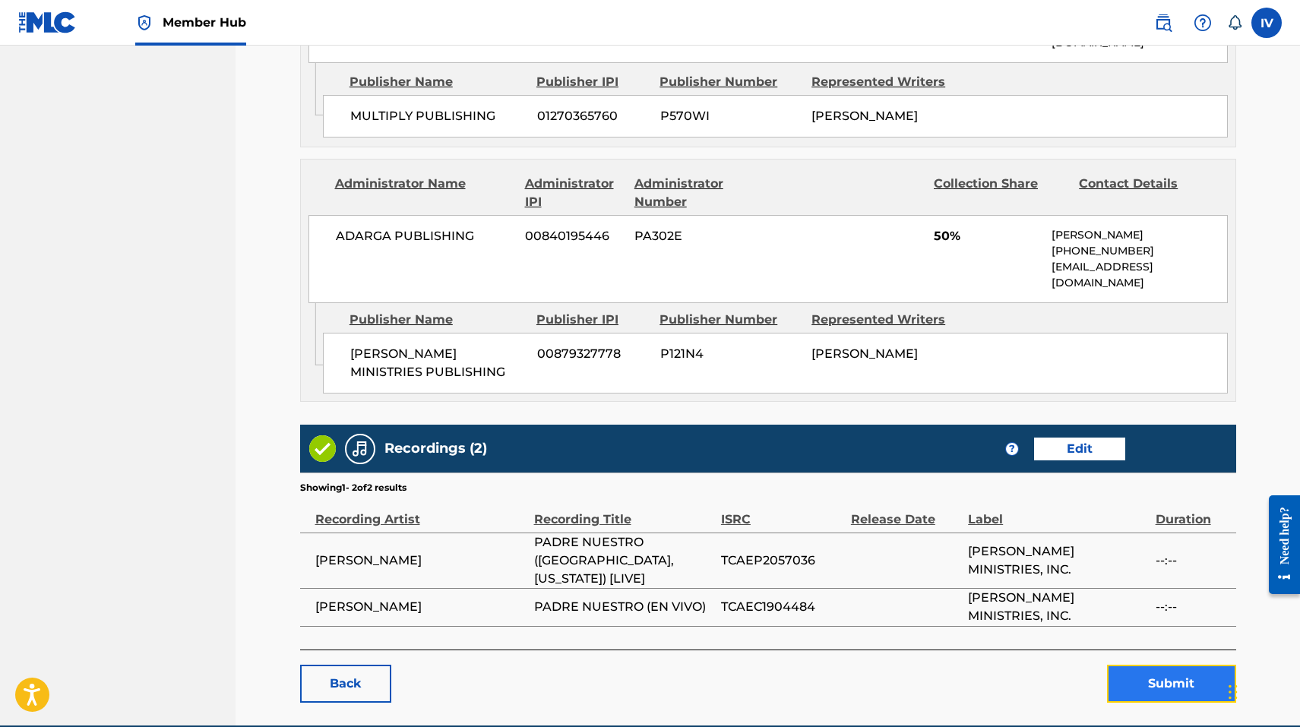
click at [1142, 665] on button "Submit" at bounding box center [1171, 684] width 129 height 38
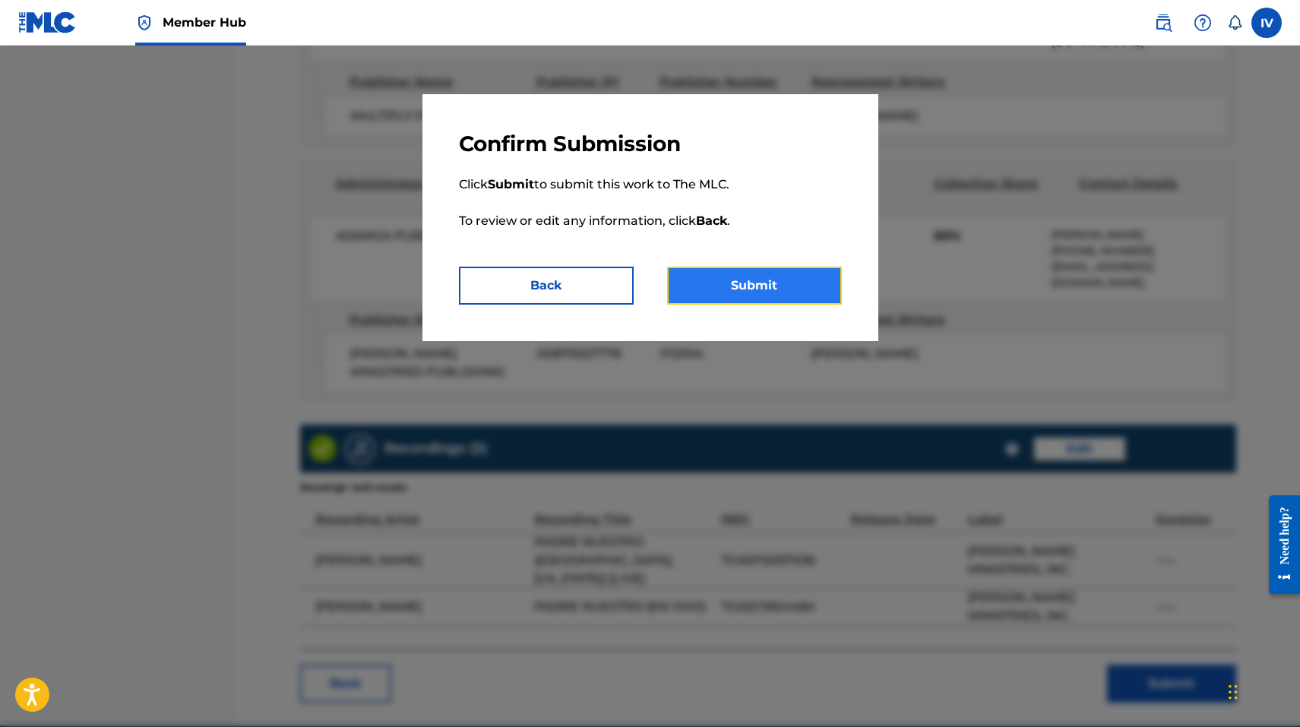
click at [762, 272] on button "Submit" at bounding box center [754, 286] width 175 height 38
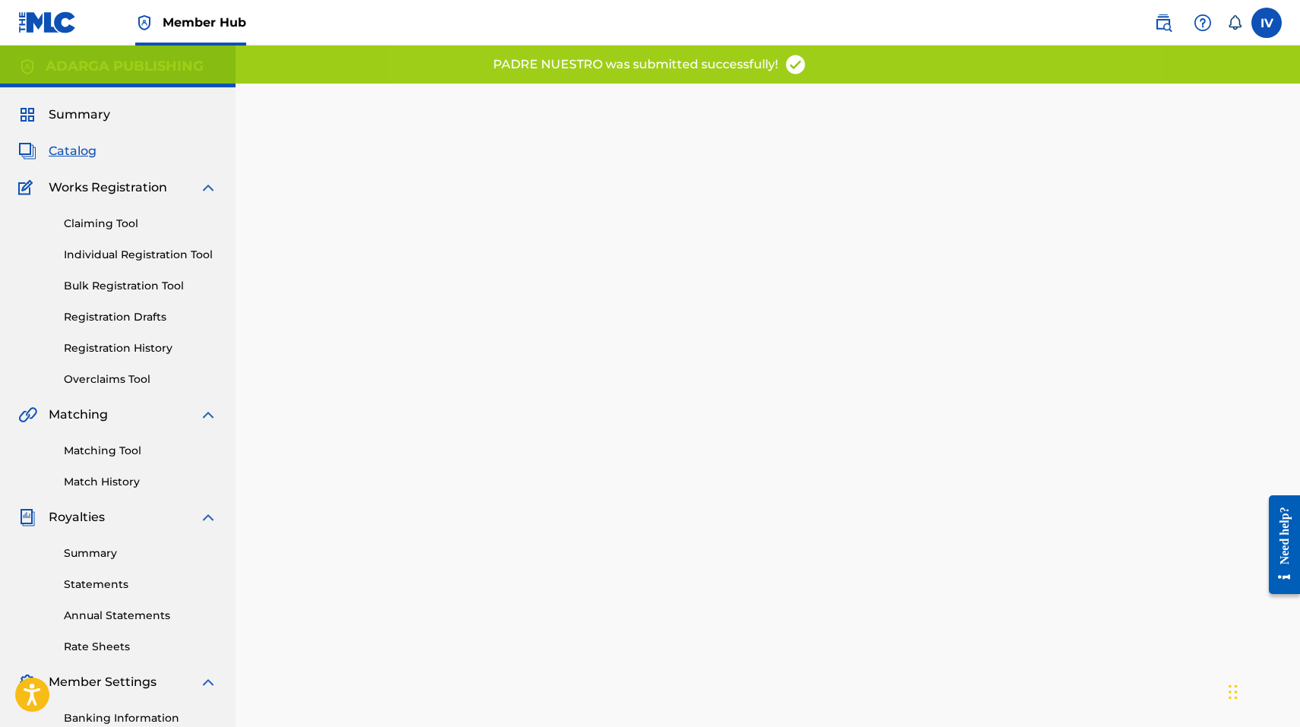
click at [62, 163] on div "Summary Catalog Works Registration Claiming Tool Individual Registration Tool B…" at bounding box center [117, 478] width 235 height 782
click at [57, 153] on span "Catalog" at bounding box center [73, 151] width 48 height 18
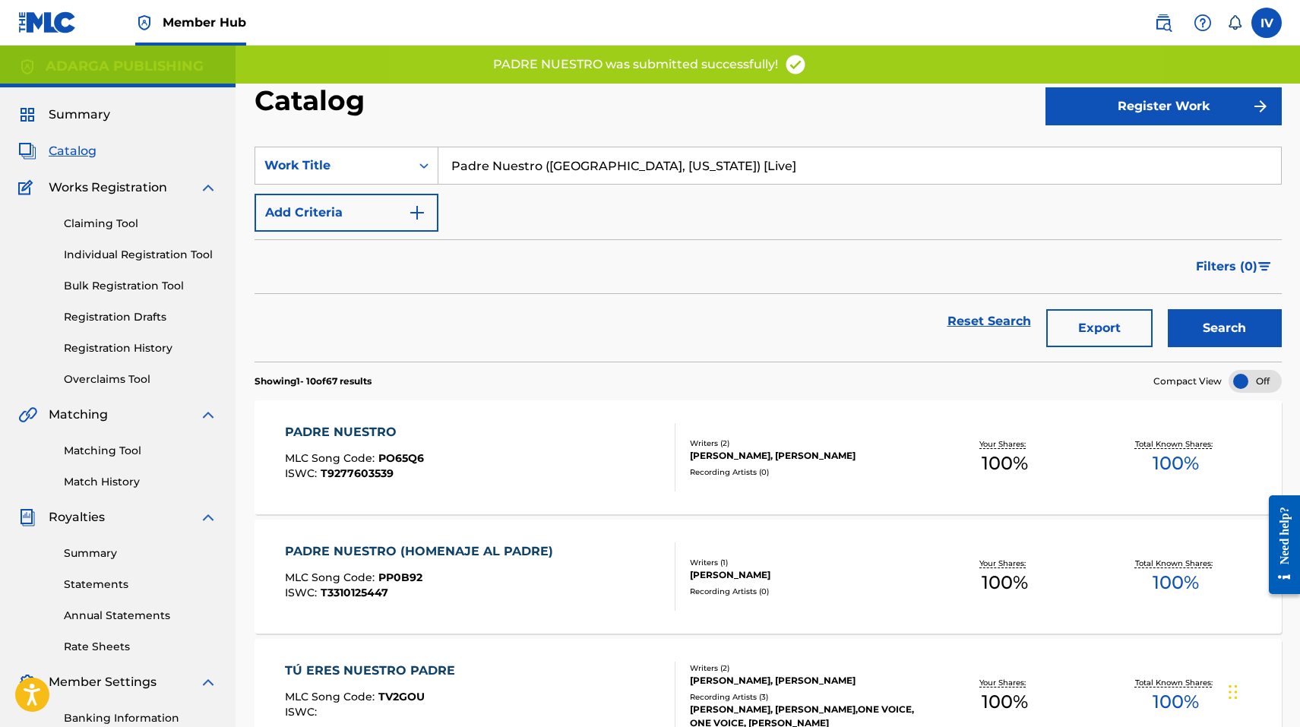
click at [384, 464] on span "PO65Q6" at bounding box center [401, 458] width 46 height 14
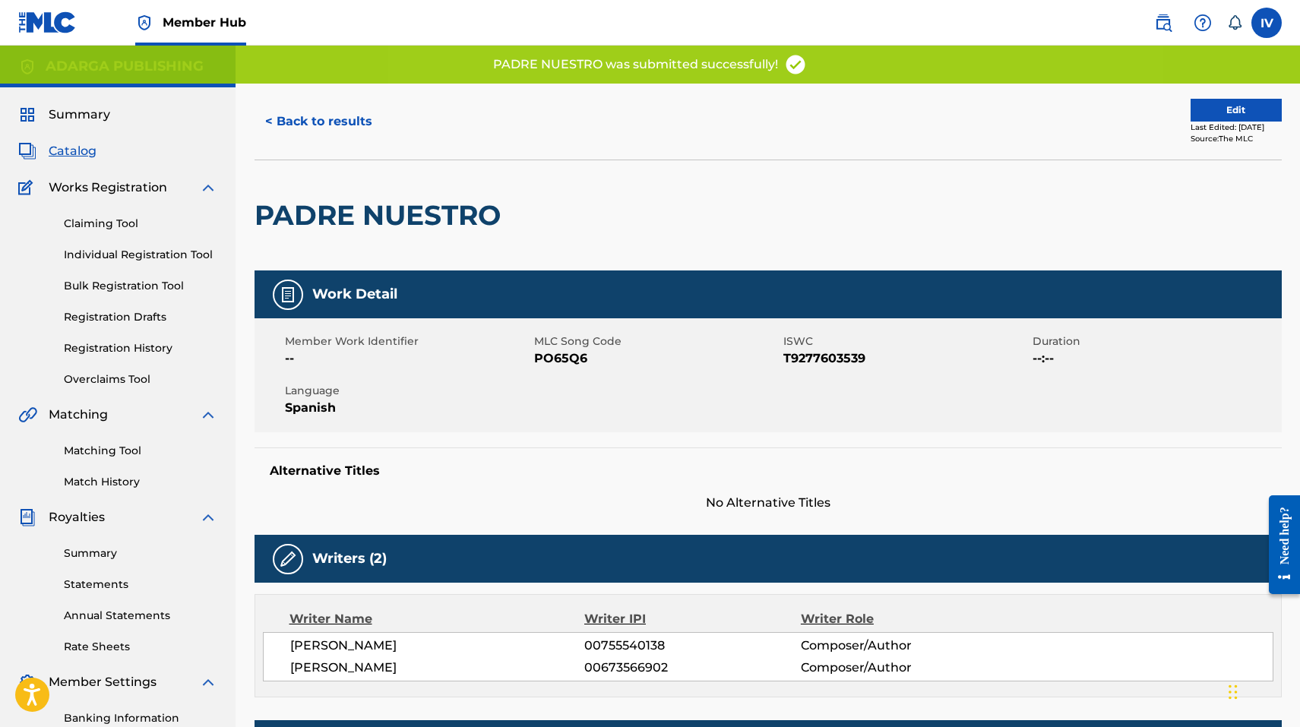
click at [570, 353] on span "PO65Q6" at bounding box center [656, 358] width 245 height 18
copy span "PO65Q6"
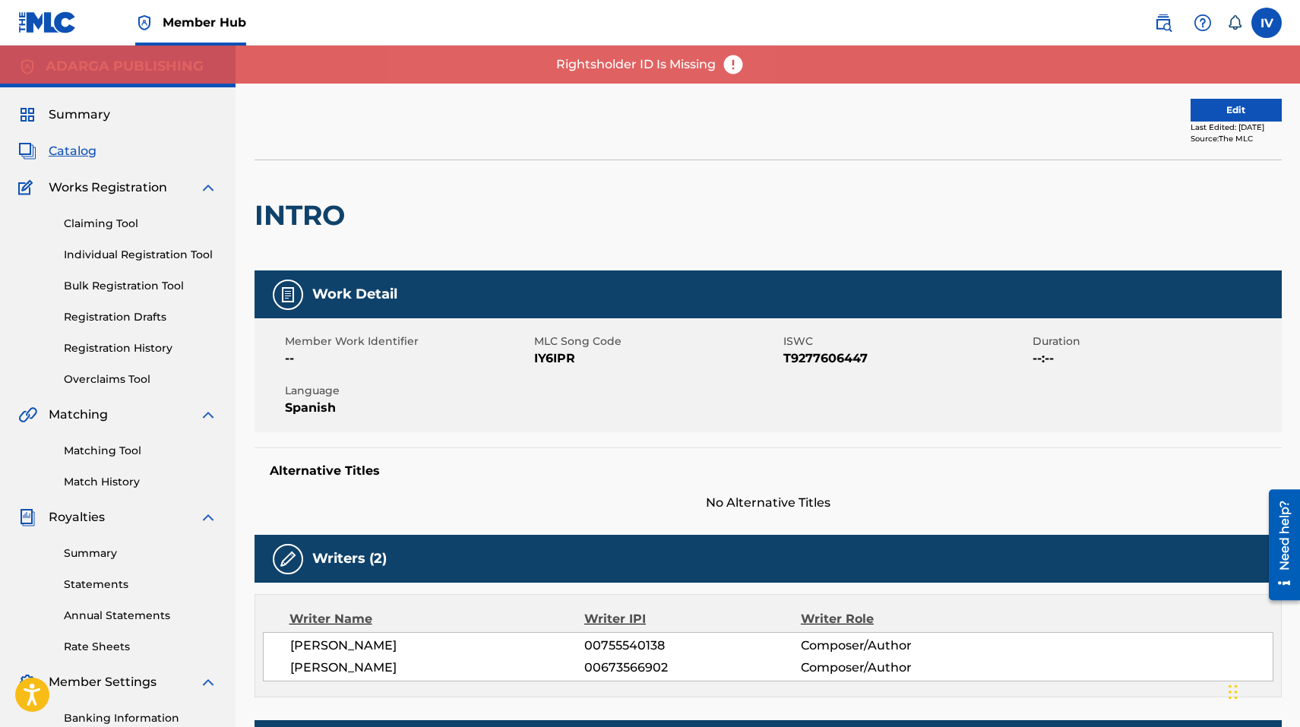
click at [545, 368] on div "Member Work Identifier -- MLC Song Code IY6IPR ISWC T9277606447 Duration --:-- …" at bounding box center [767, 375] width 1027 height 114
click at [542, 361] on span "IY6IPR" at bounding box center [656, 358] width 245 height 18
copy span "IY6IPR"
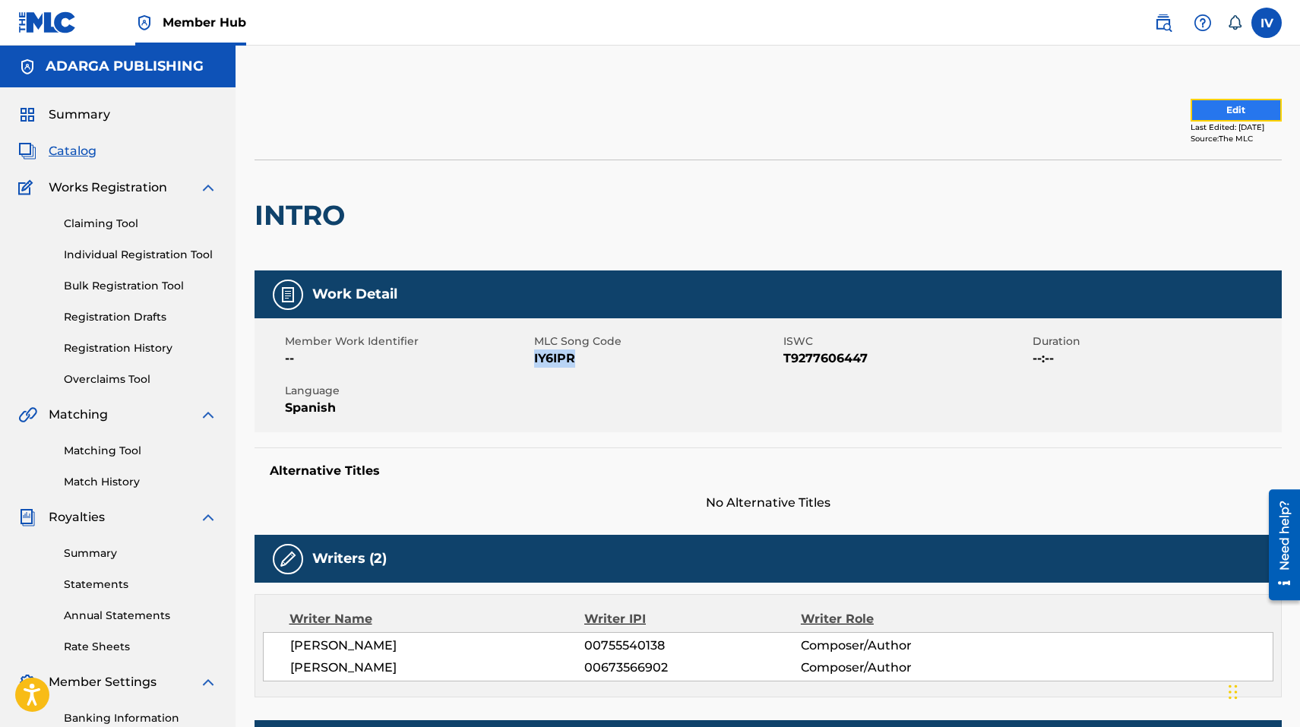
click at [1190, 106] on button "Edit" at bounding box center [1235, 110] width 91 height 23
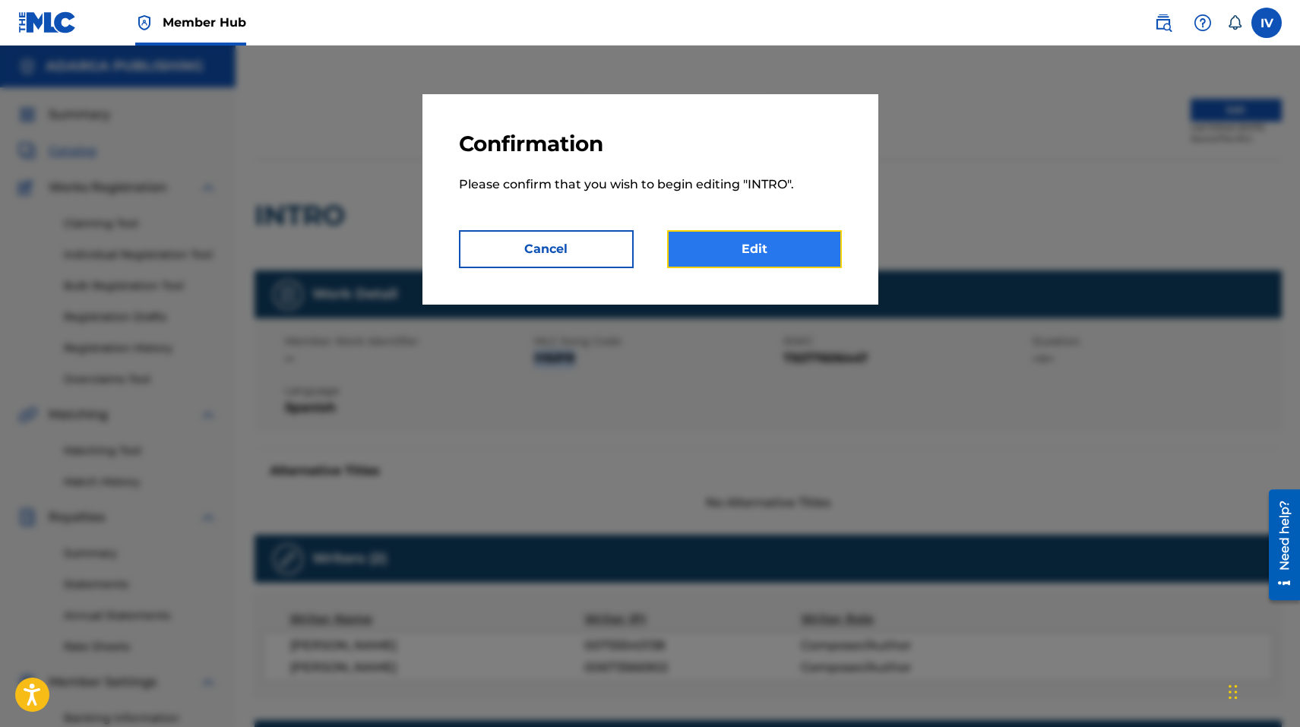
click at [804, 260] on link "Edit" at bounding box center [754, 249] width 175 height 38
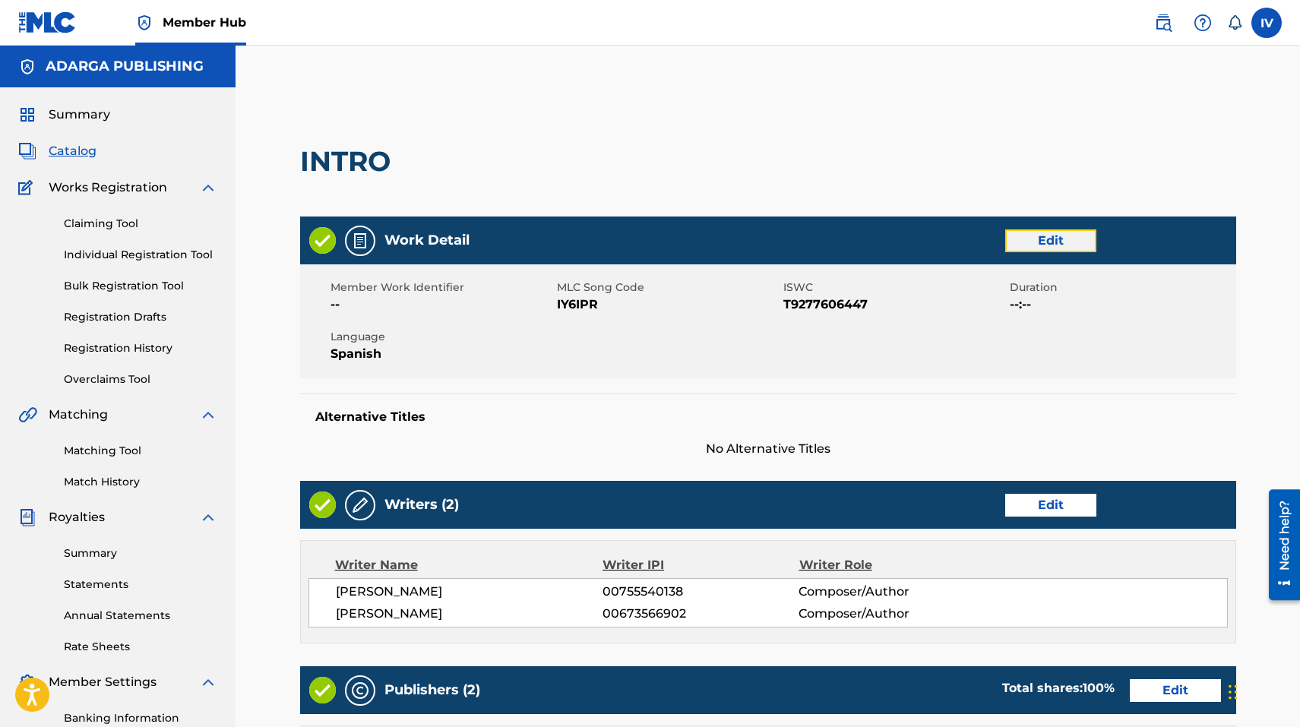
click at [1022, 238] on link "Edit" at bounding box center [1050, 240] width 91 height 23
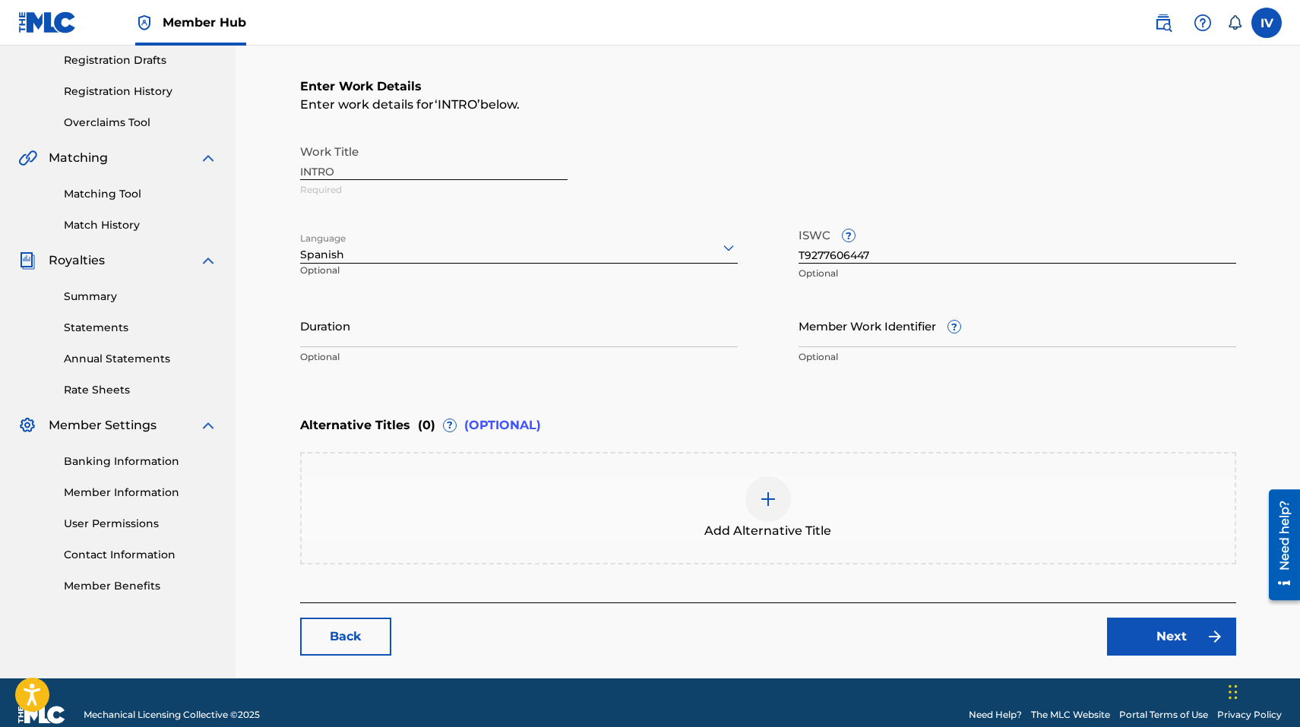
scroll to position [280, 0]
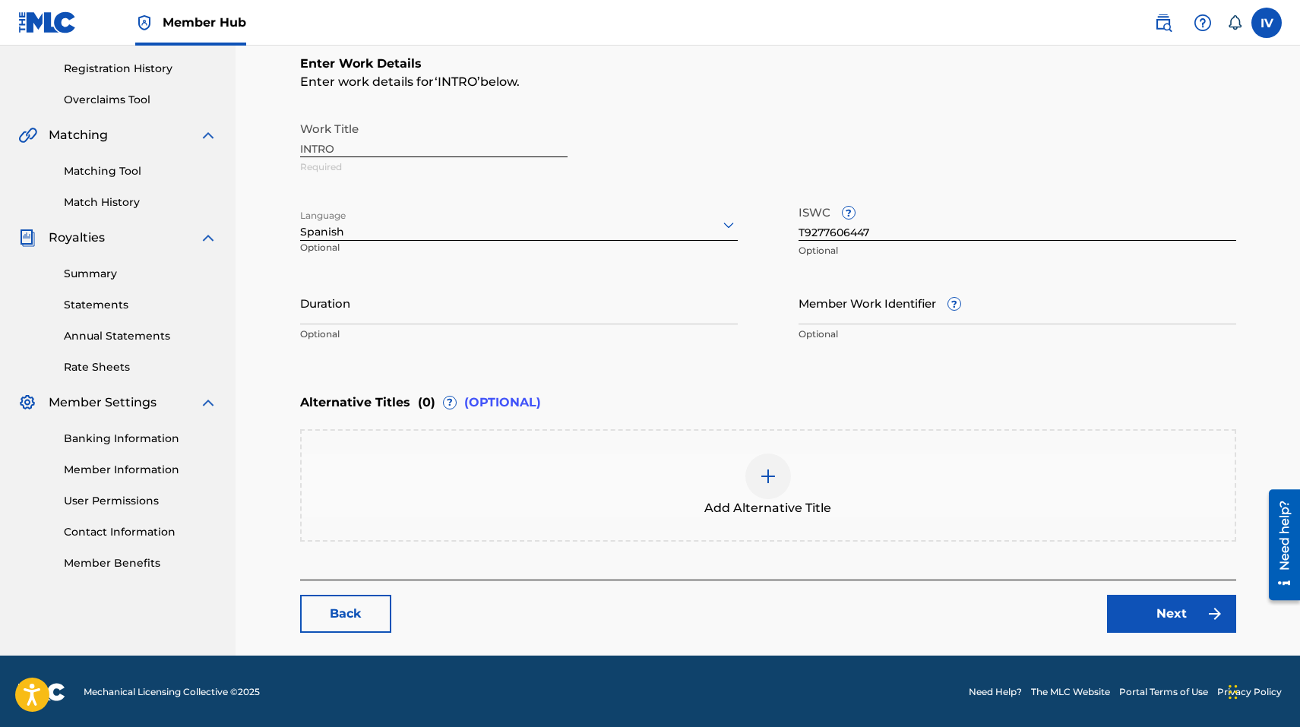
click at [549, 484] on div "Add Alternative Title" at bounding box center [768, 485] width 933 height 64
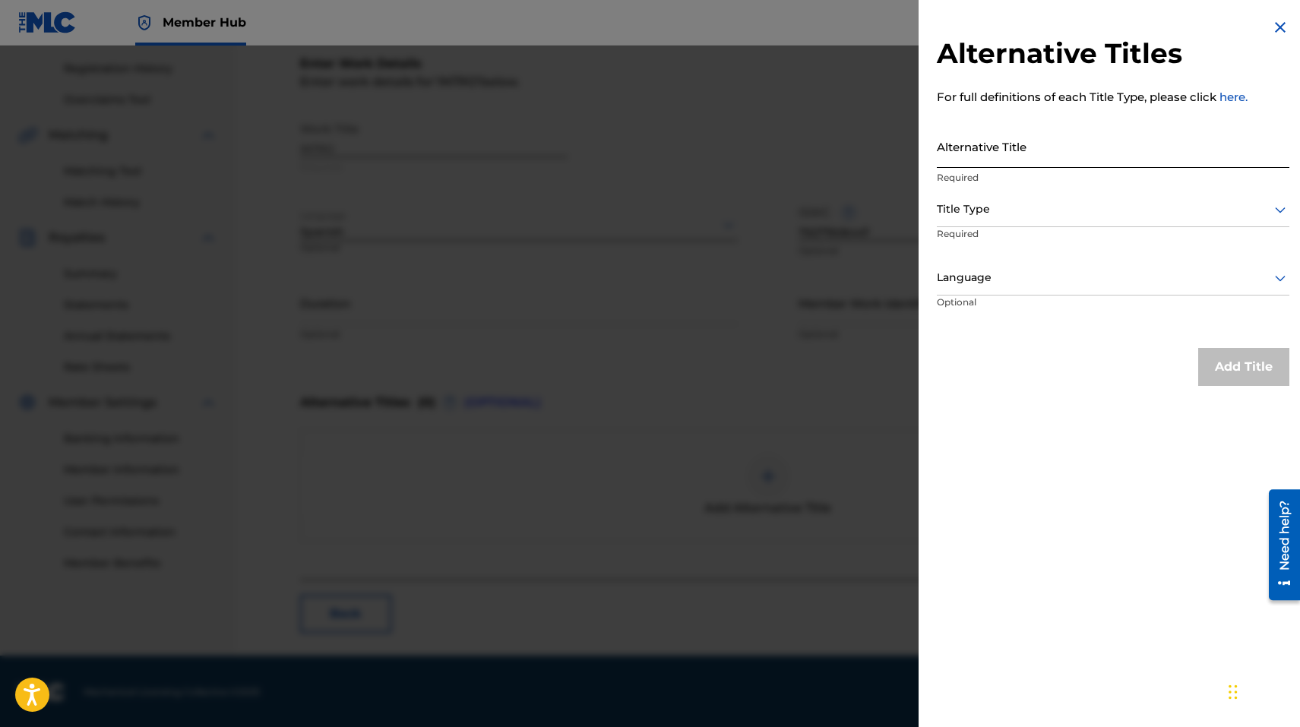
click at [982, 153] on input "Alternative Title" at bounding box center [1113, 146] width 352 height 43
paste input "INTRO ([GEOGRAPHIC_DATA], [US_STATE]) [LIVE]"
type input "INTRO ([GEOGRAPHIC_DATA], [US_STATE]) [LIVE]"
click at [982, 204] on div at bounding box center [1113, 209] width 352 height 19
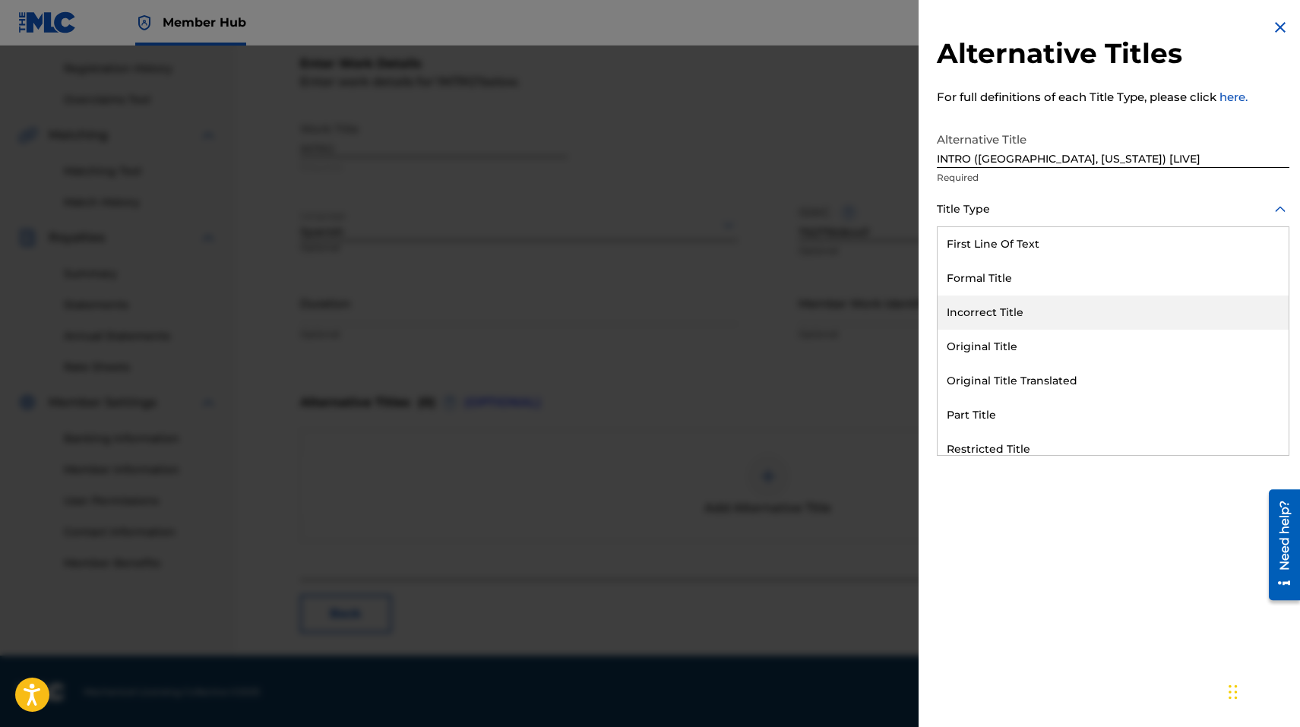
scroll to position [148, 0]
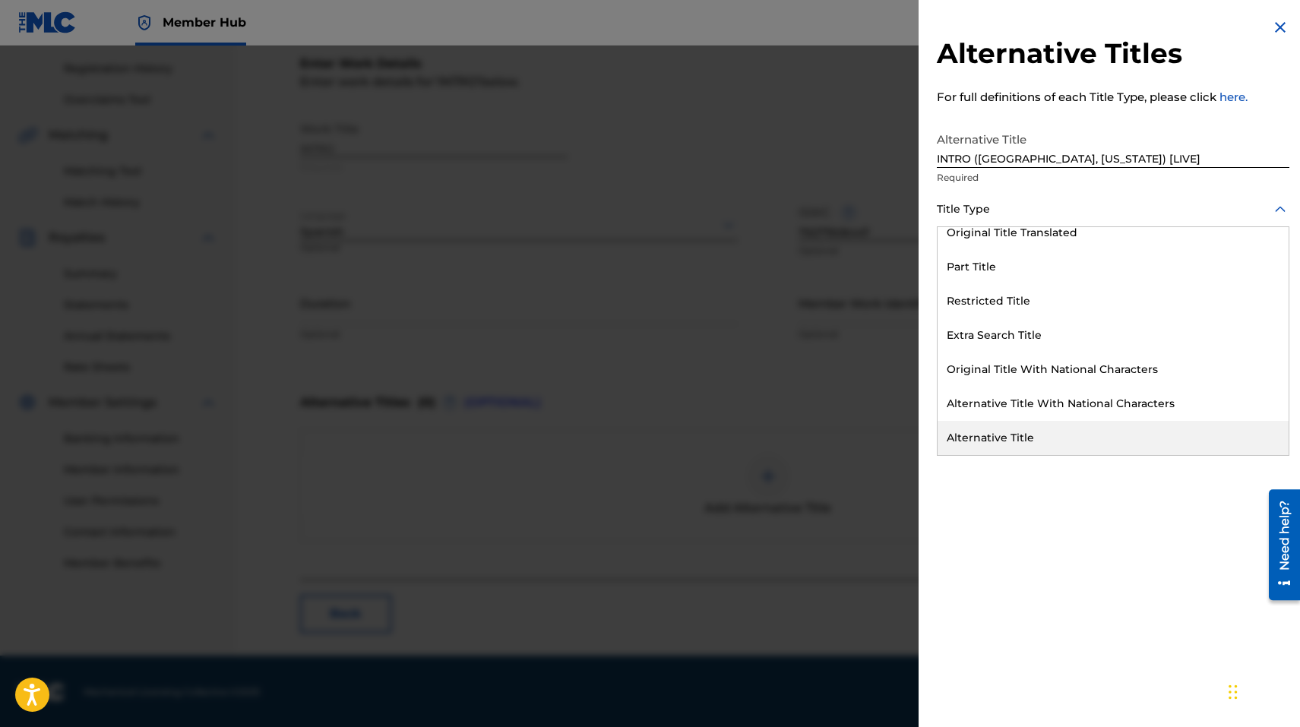
click at [983, 439] on div "Alternative Title" at bounding box center [1112, 438] width 351 height 34
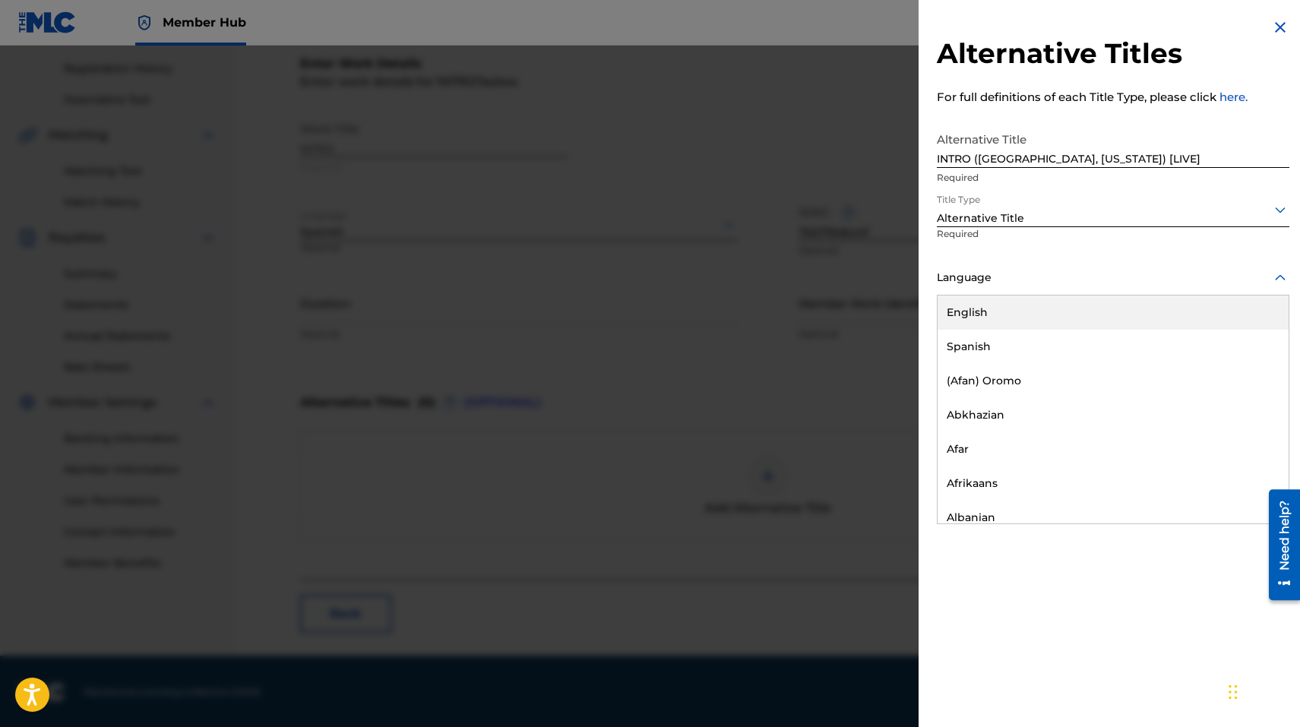
click at [975, 267] on div "Language" at bounding box center [1113, 278] width 352 height 34
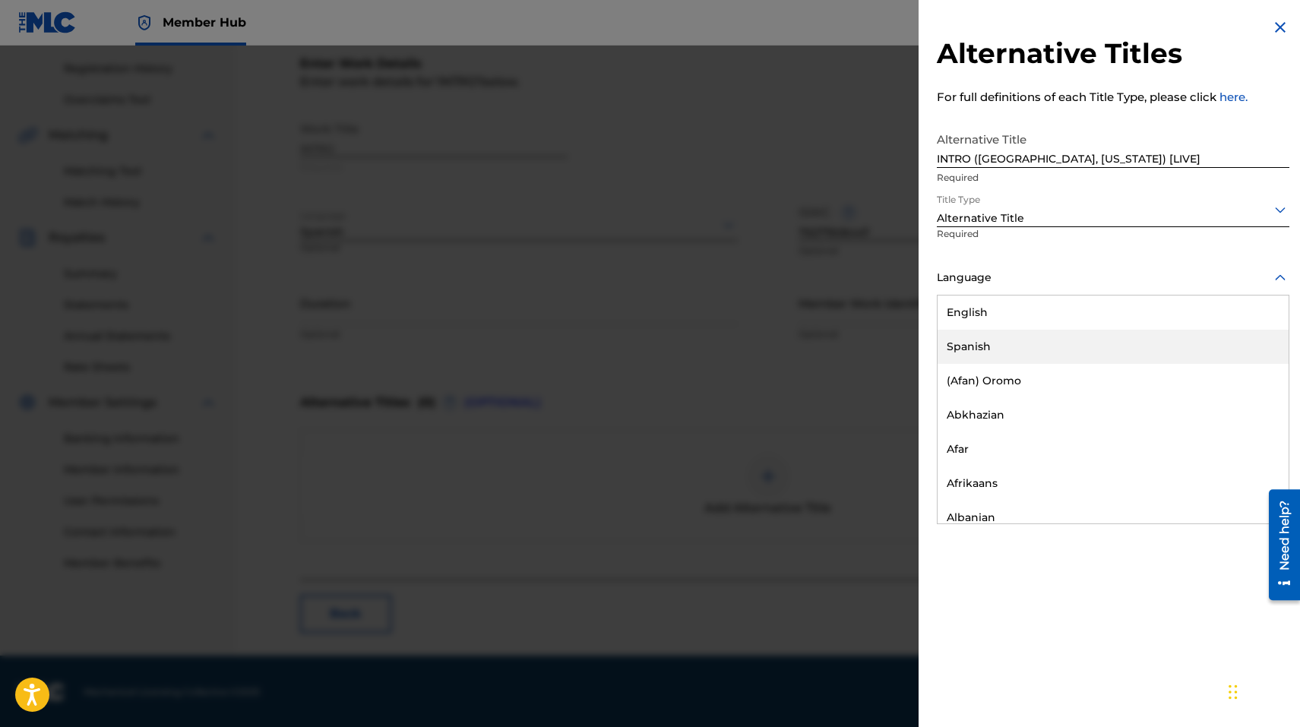
click at [984, 345] on div "Spanish" at bounding box center [1112, 347] width 351 height 34
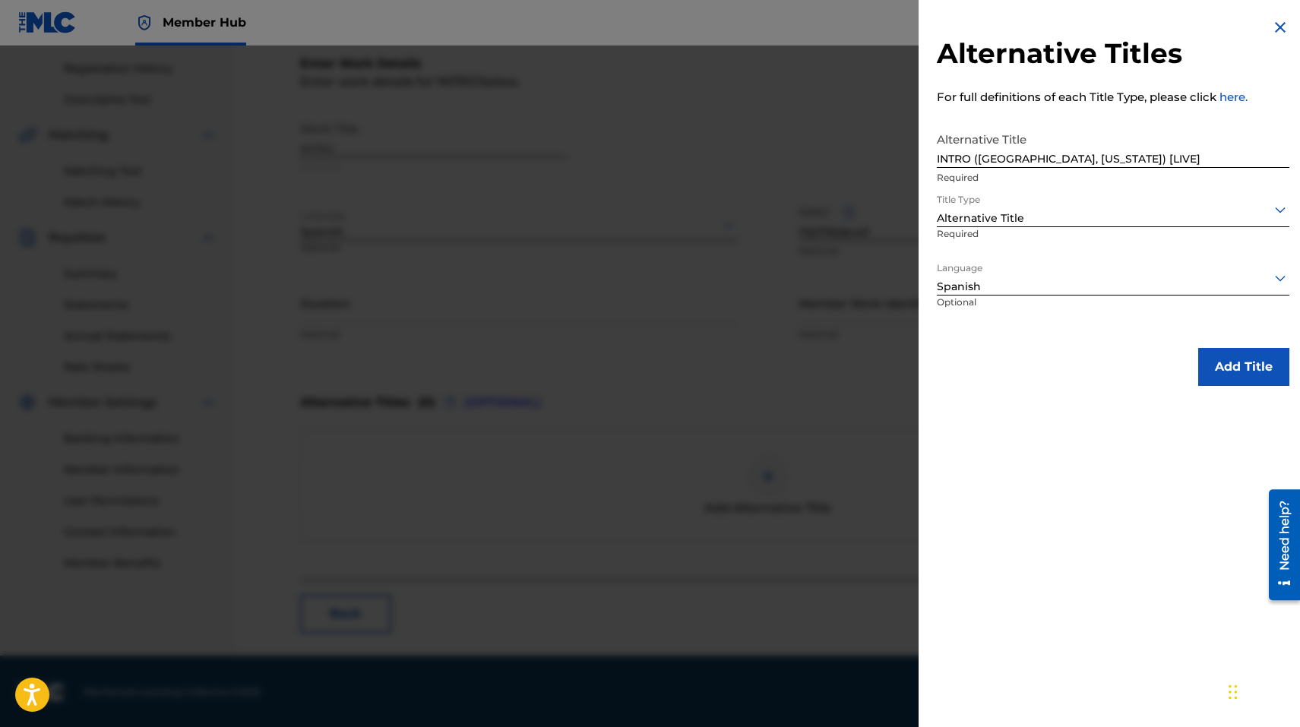
click at [1249, 387] on div "Alternative Titles For full definitions of each Title Type, please click here. …" at bounding box center [1112, 202] width 389 height 404
click at [1243, 378] on button "Add Title" at bounding box center [1243, 367] width 91 height 38
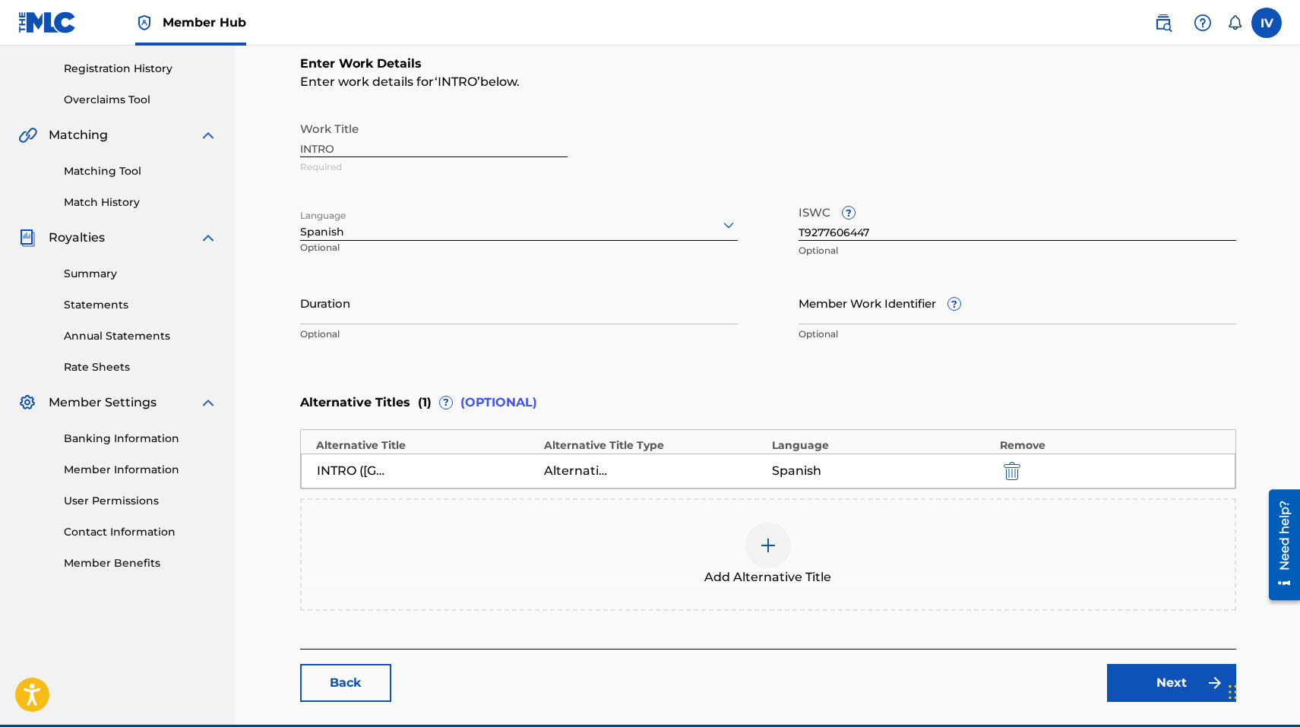
click at [473, 550] on div "Add Alternative Title" at bounding box center [768, 555] width 933 height 64
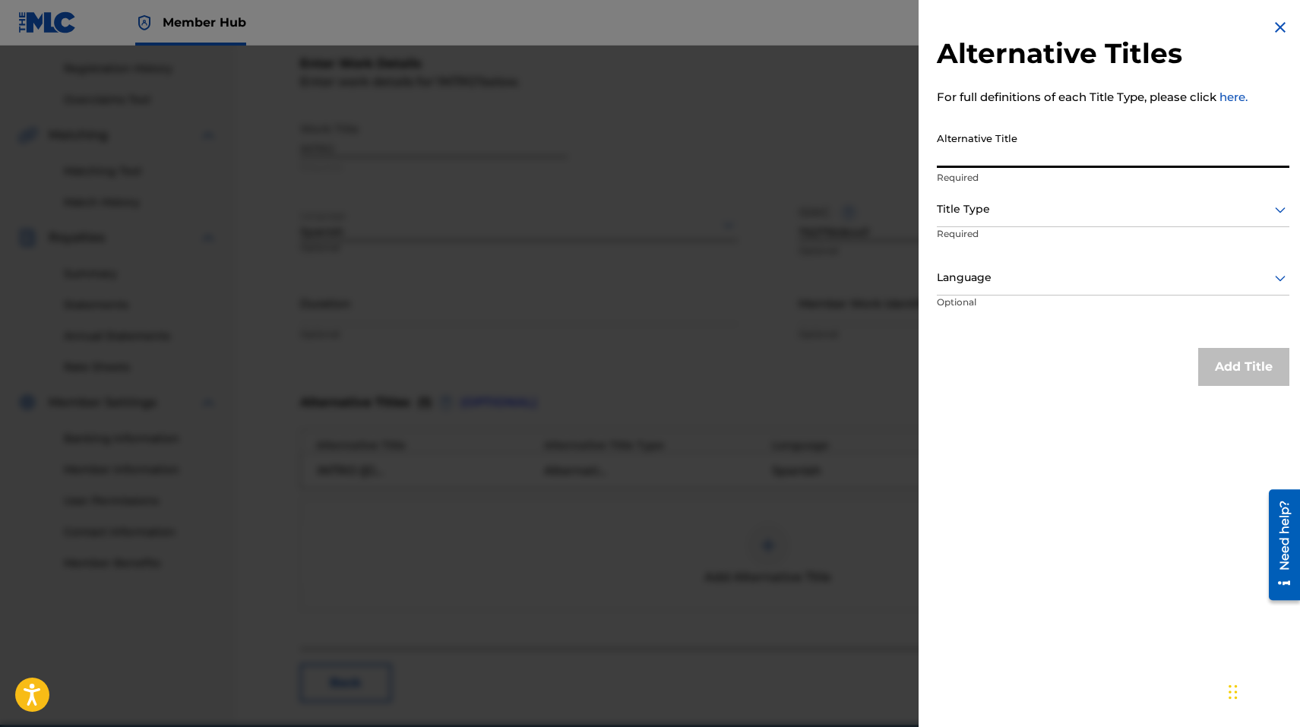
click at [943, 144] on input "Alternative Title" at bounding box center [1113, 146] width 352 height 43
paste input "INTRO (EN VIVO)"
type input "INTRO (EN VIVO)"
click at [961, 213] on div at bounding box center [1113, 209] width 352 height 19
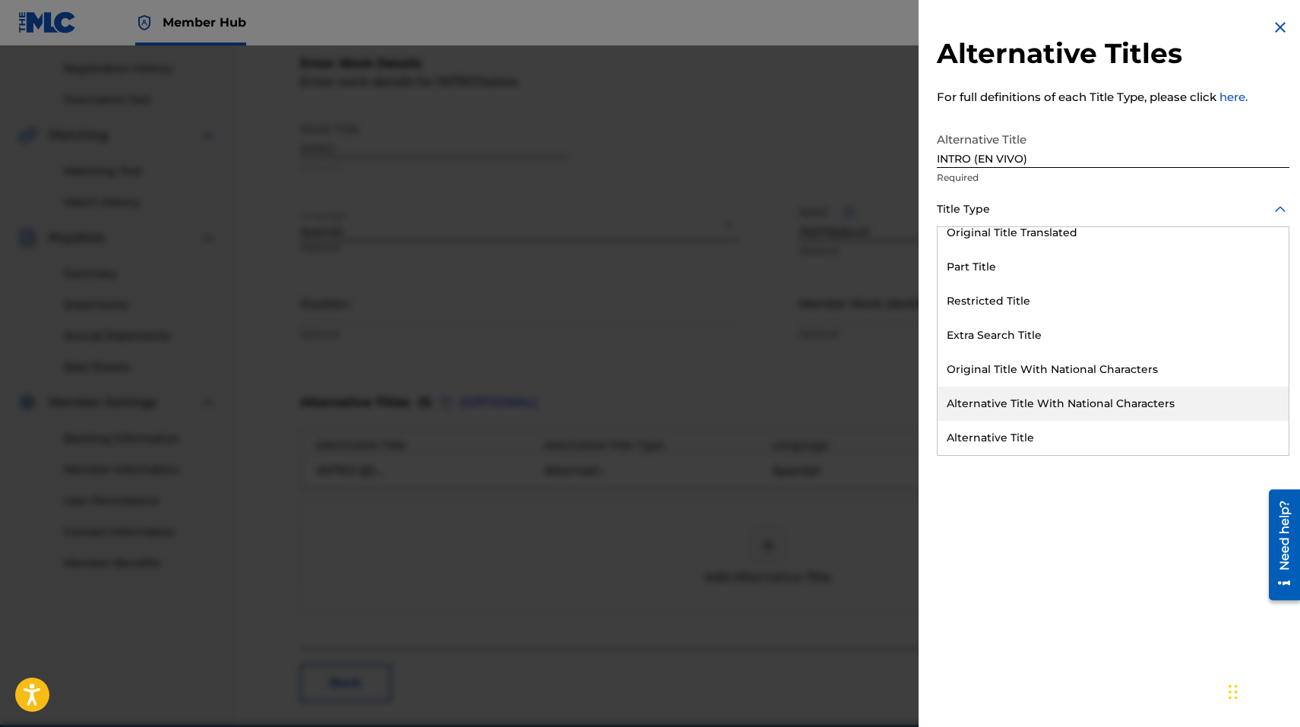
click at [992, 427] on div "Alternative Title" at bounding box center [1112, 438] width 351 height 34
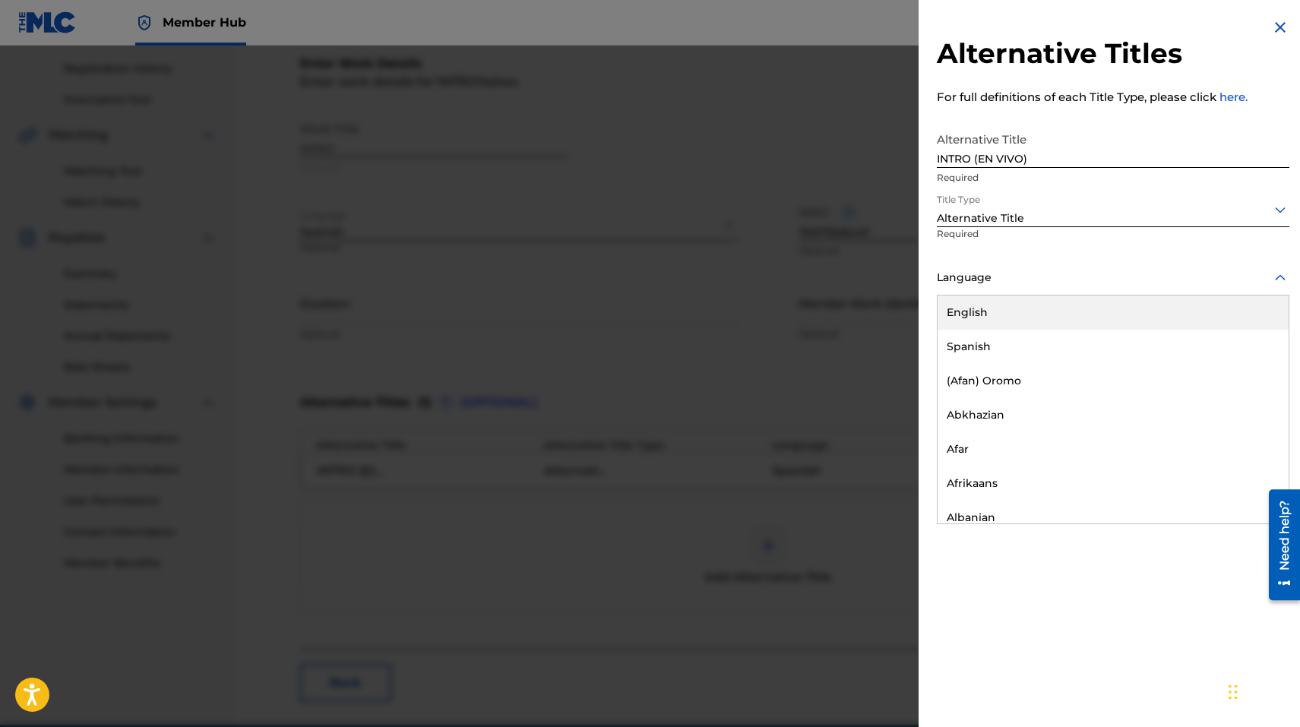
click at [987, 292] on div "Language" at bounding box center [1113, 278] width 352 height 34
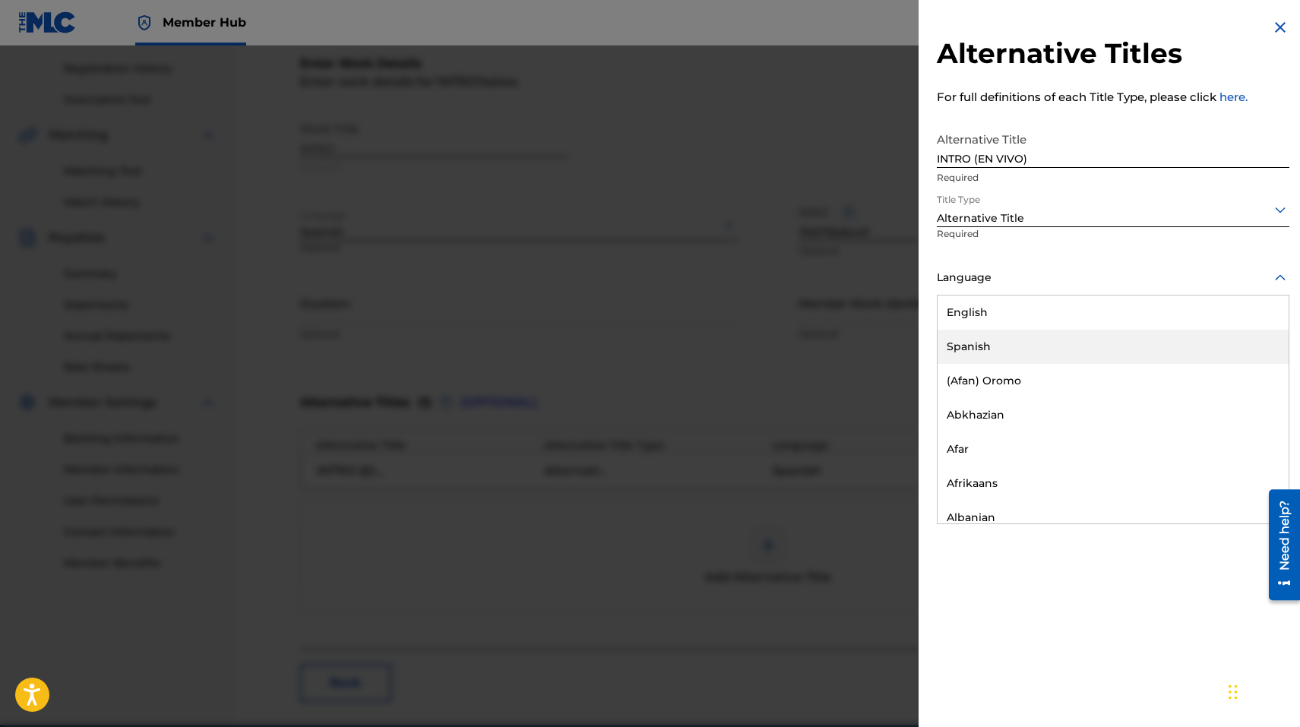
click at [967, 333] on div "Spanish" at bounding box center [1112, 347] width 351 height 34
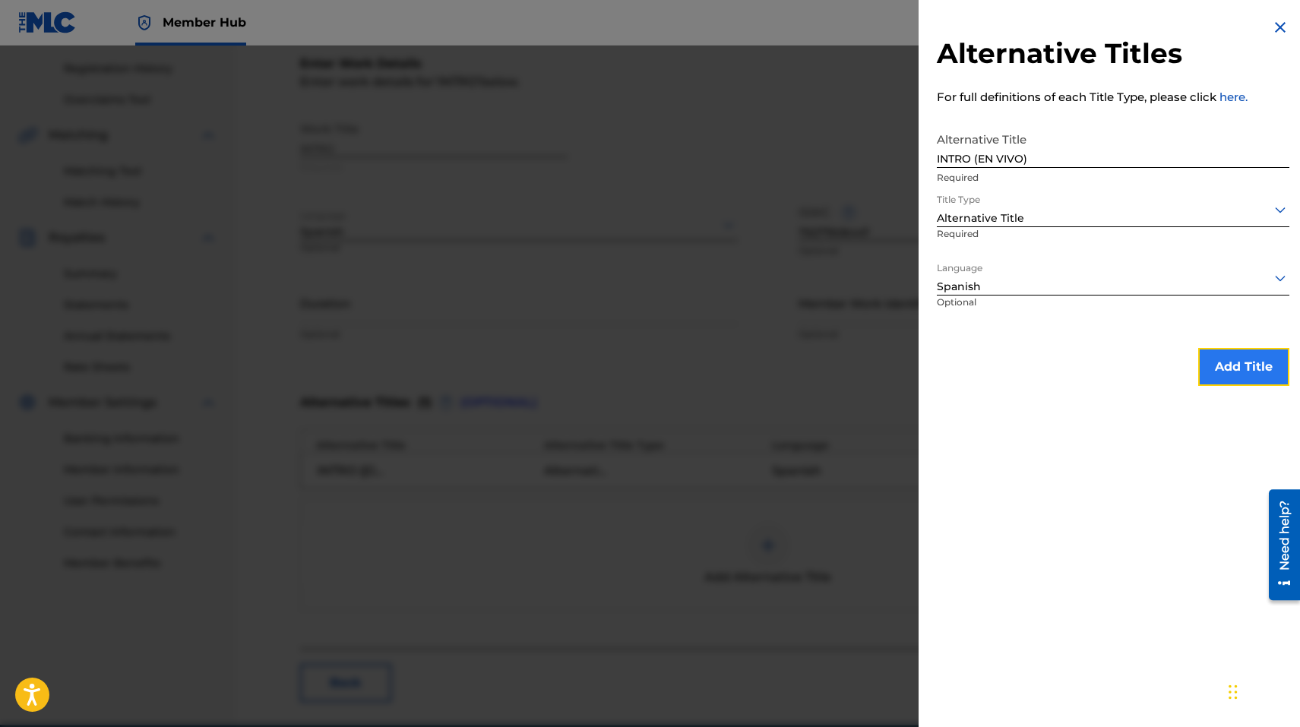
click at [1220, 366] on button "Add Title" at bounding box center [1243, 367] width 91 height 38
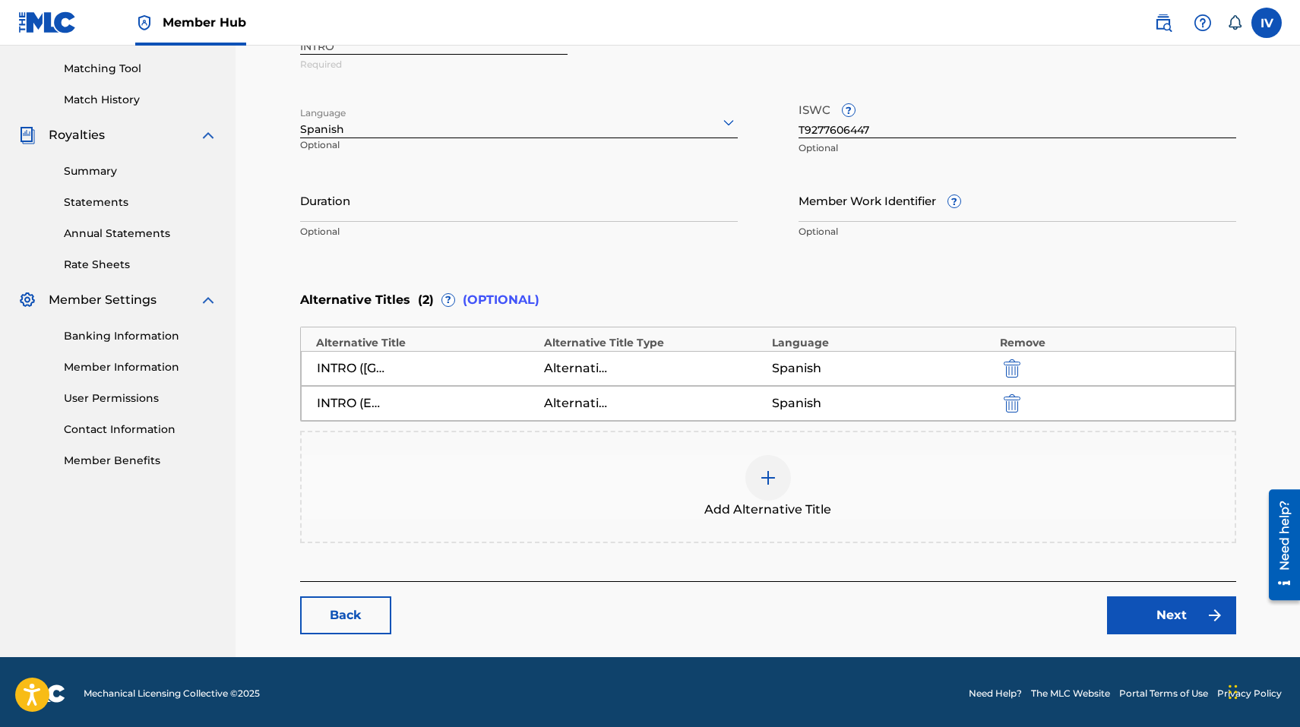
scroll to position [385, 0]
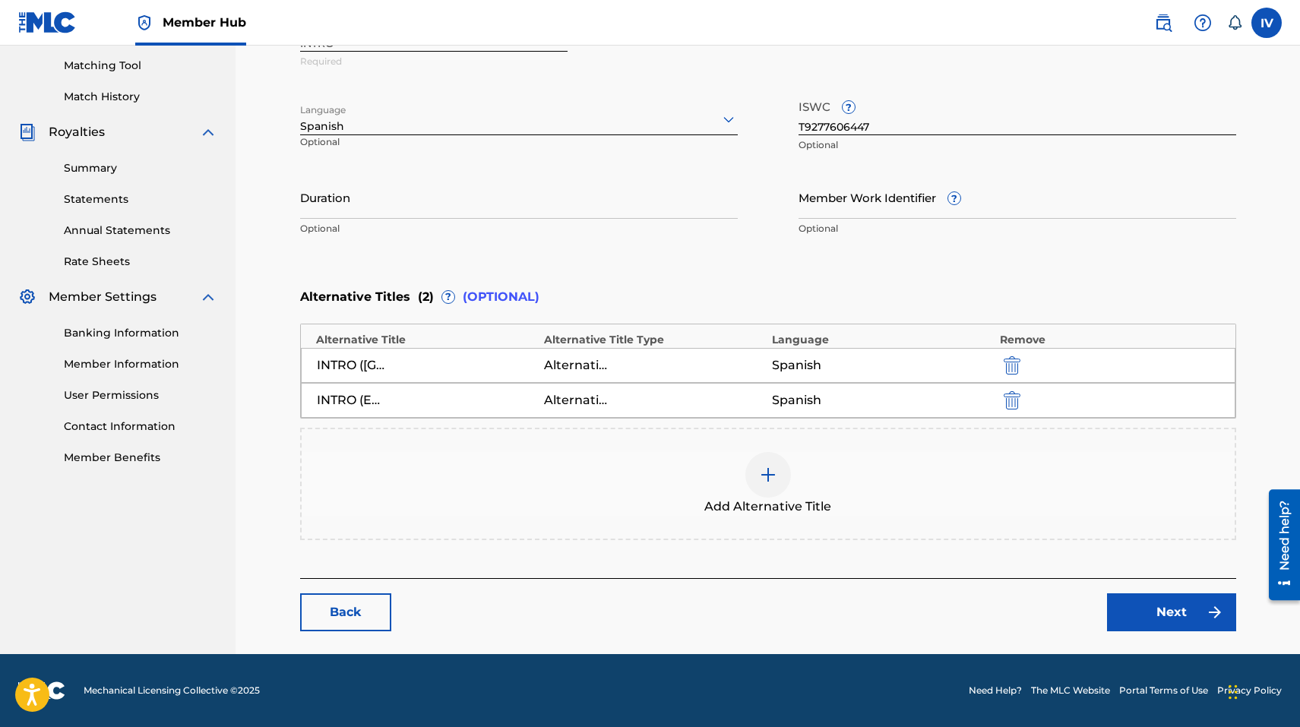
click at [1169, 634] on main "Catalog Enter Work Details Add Writers Add Publishers & Shares Add Recording Re…" at bounding box center [767, 176] width 1027 height 956
click at [1156, 622] on link "Next" at bounding box center [1171, 612] width 129 height 38
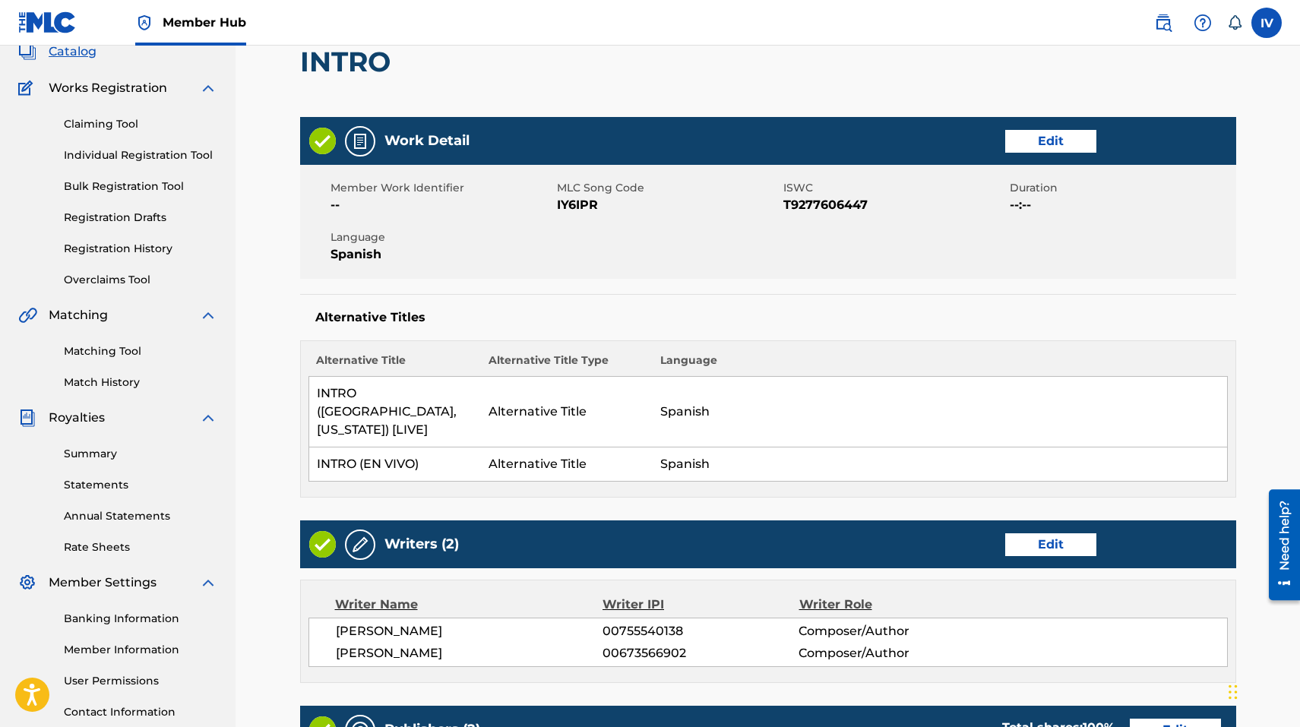
scroll to position [291, 0]
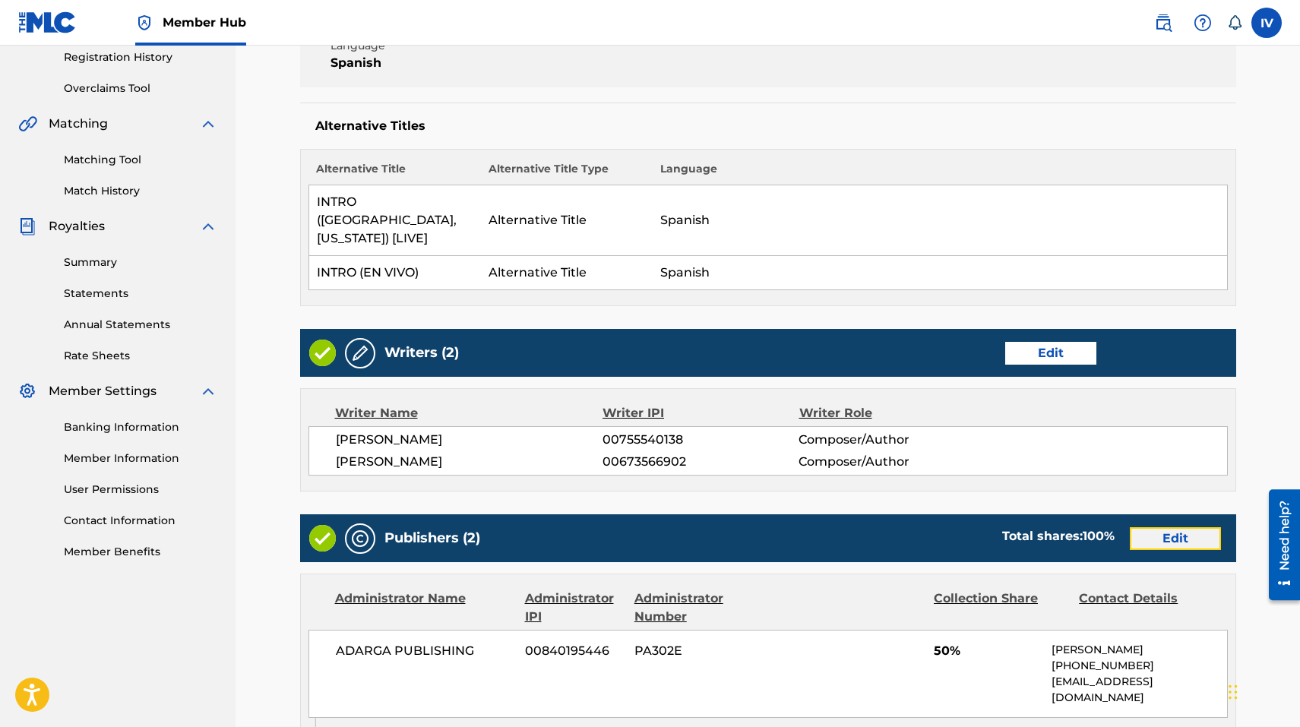
click at [1161, 527] on link "Edit" at bounding box center [1174, 538] width 91 height 23
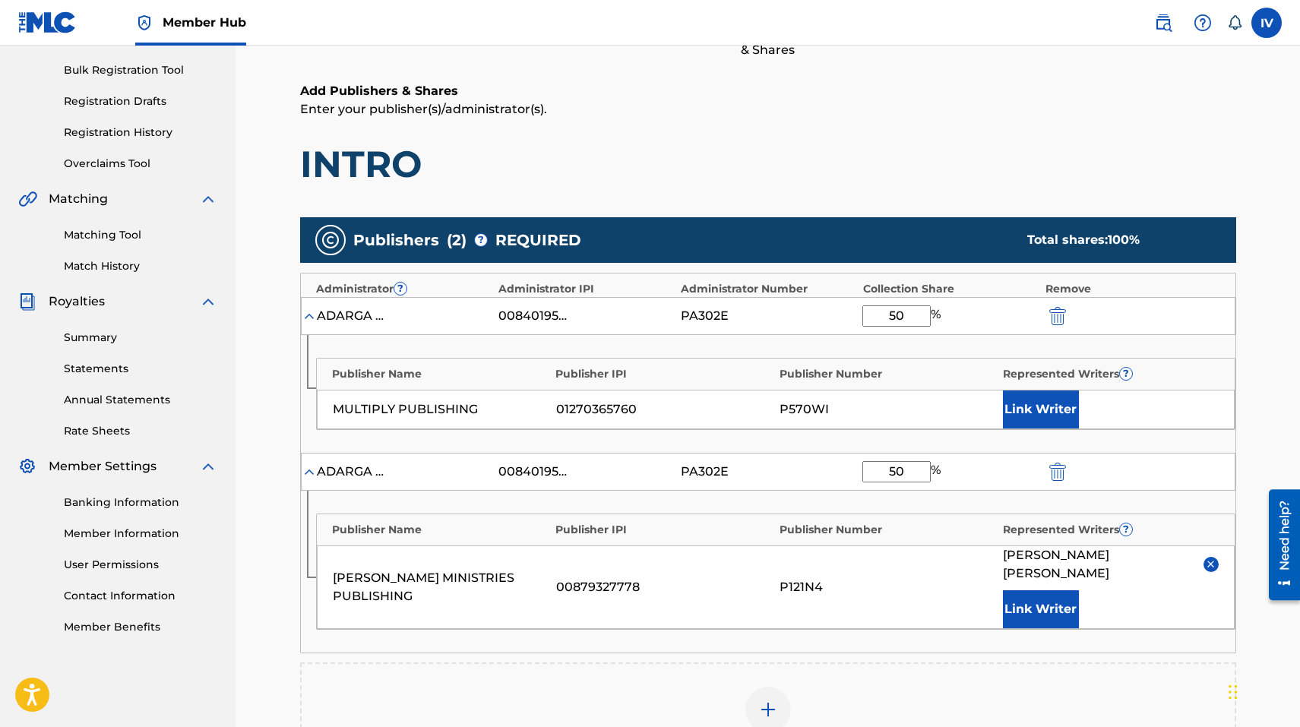
scroll to position [311, 0]
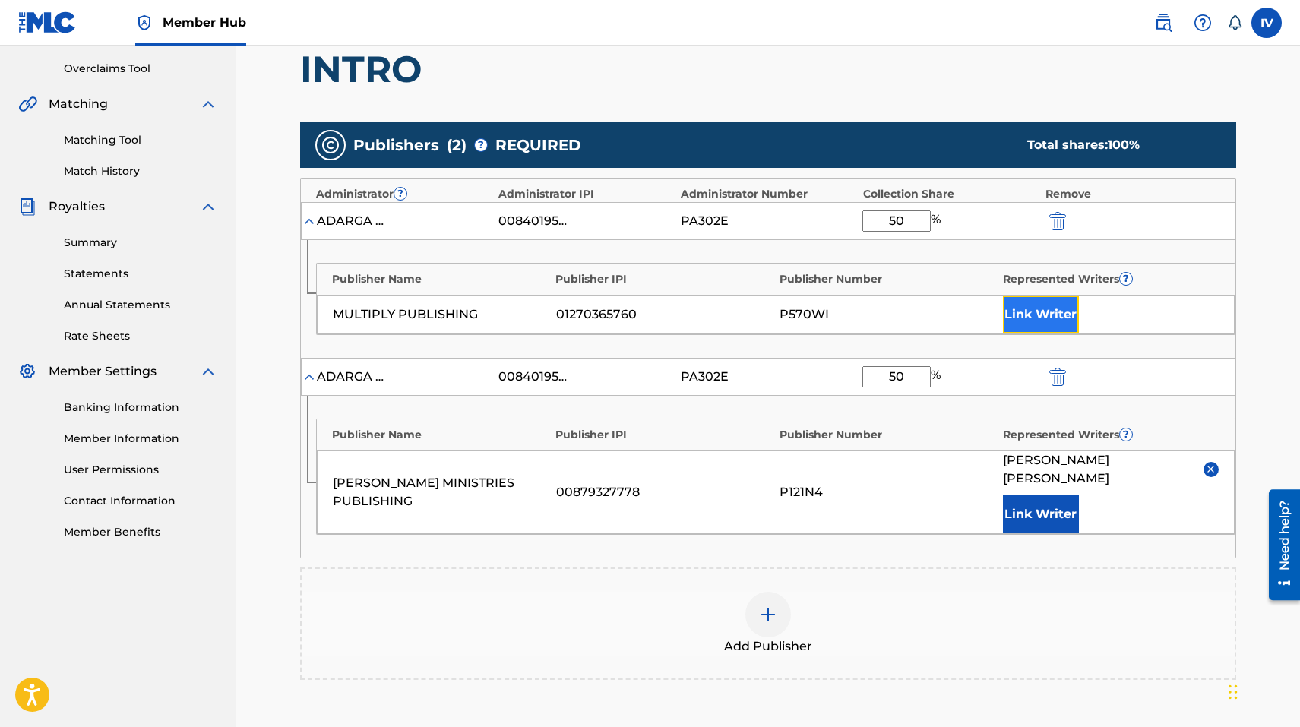
click at [1040, 321] on button "Link Writer" at bounding box center [1041, 314] width 76 height 38
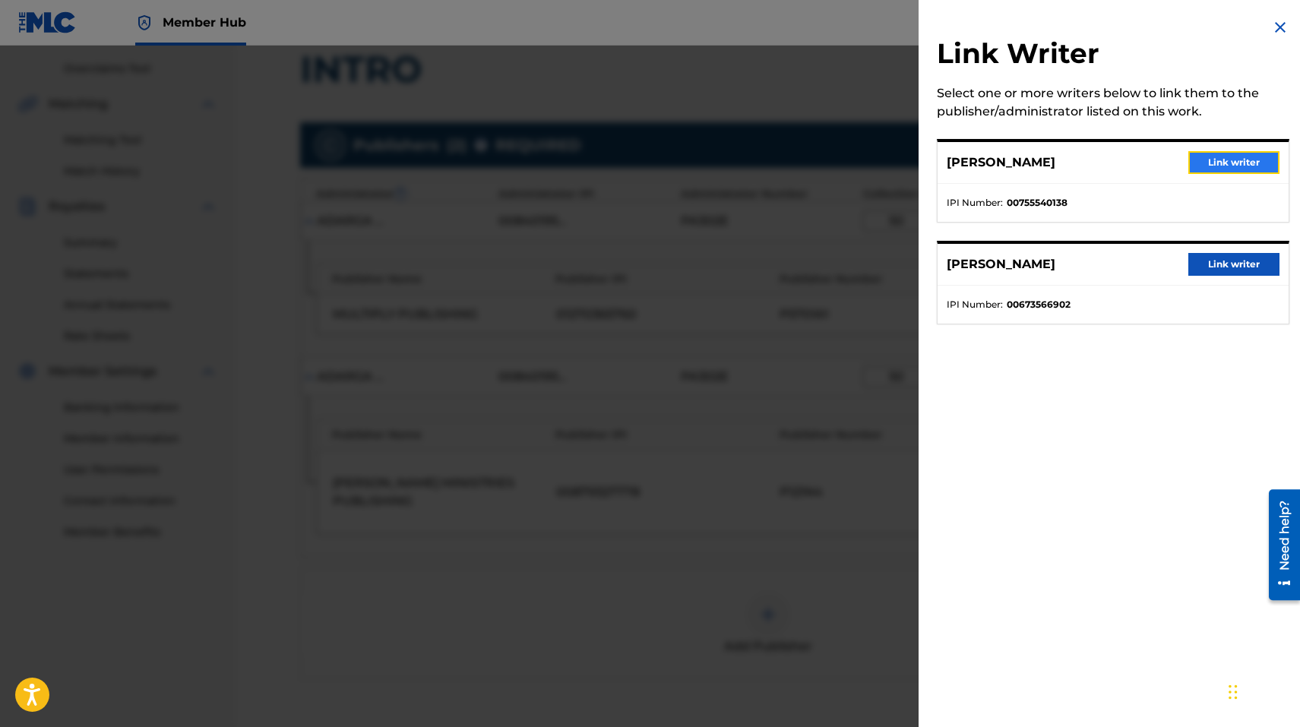
click at [1233, 156] on button "Link writer" at bounding box center [1233, 162] width 91 height 23
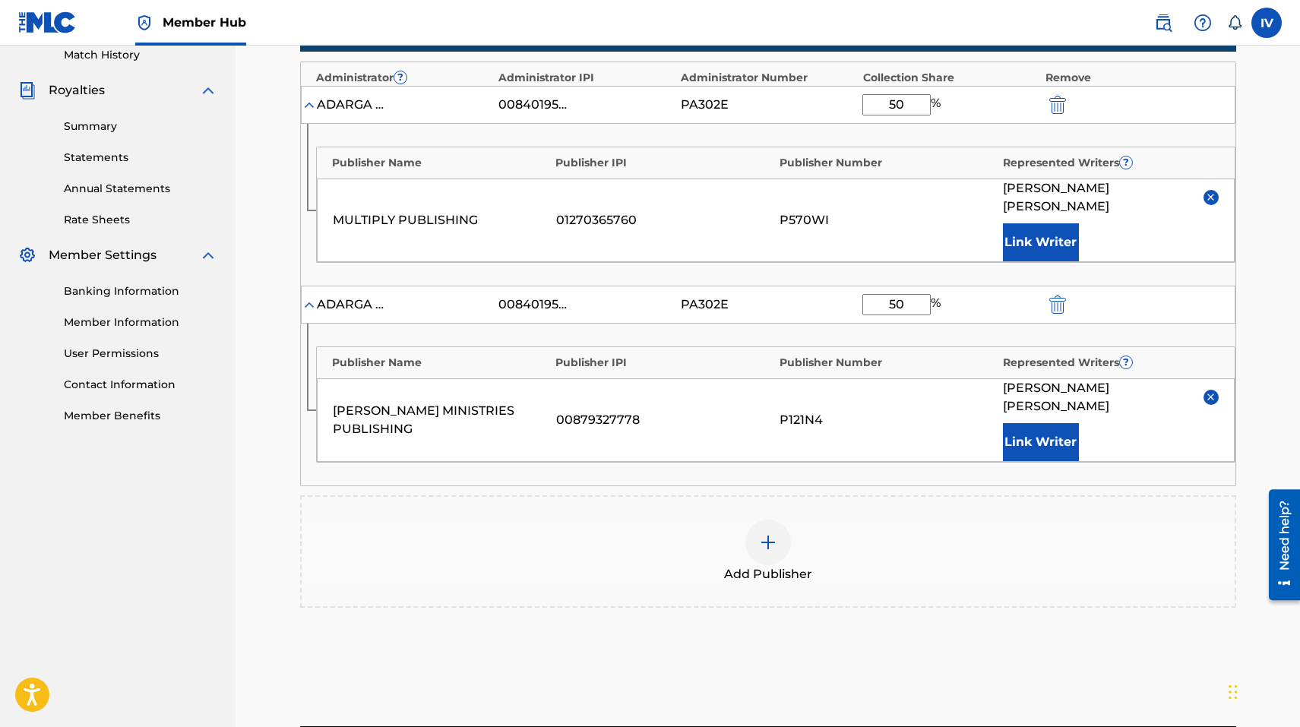
scroll to position [539, 0]
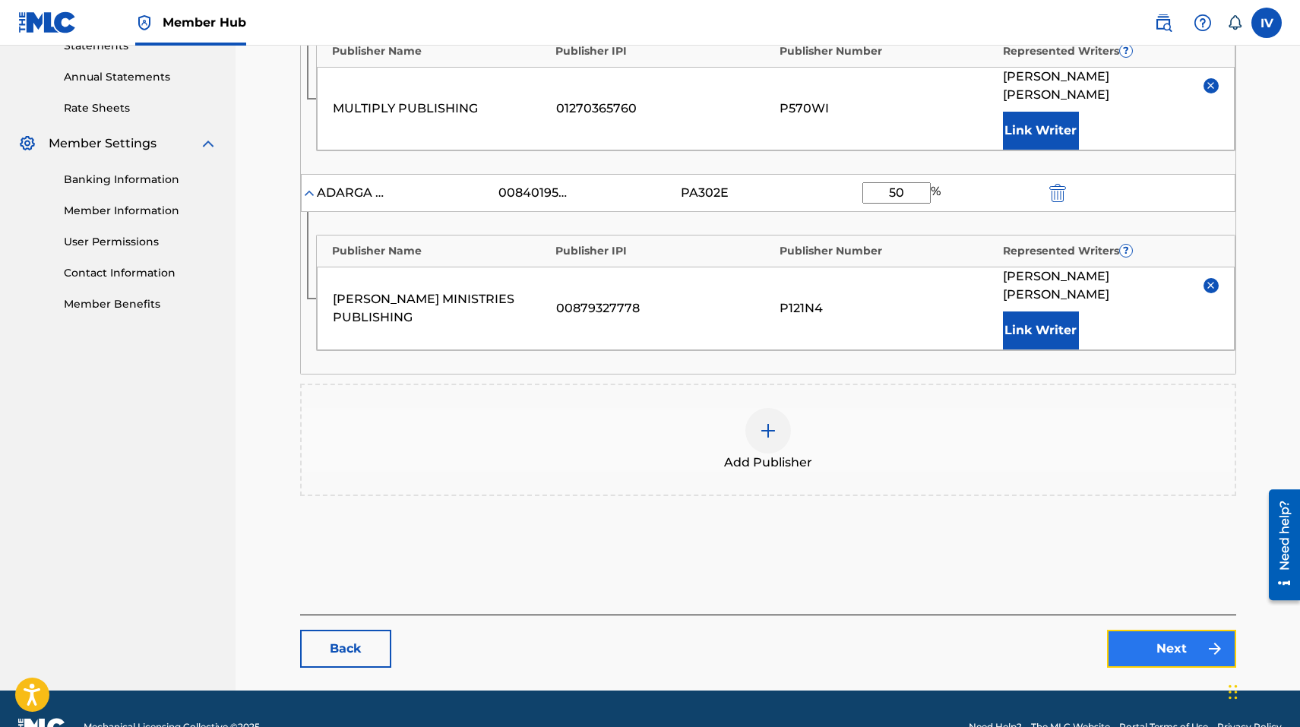
click at [1139, 630] on link "Next" at bounding box center [1171, 649] width 129 height 38
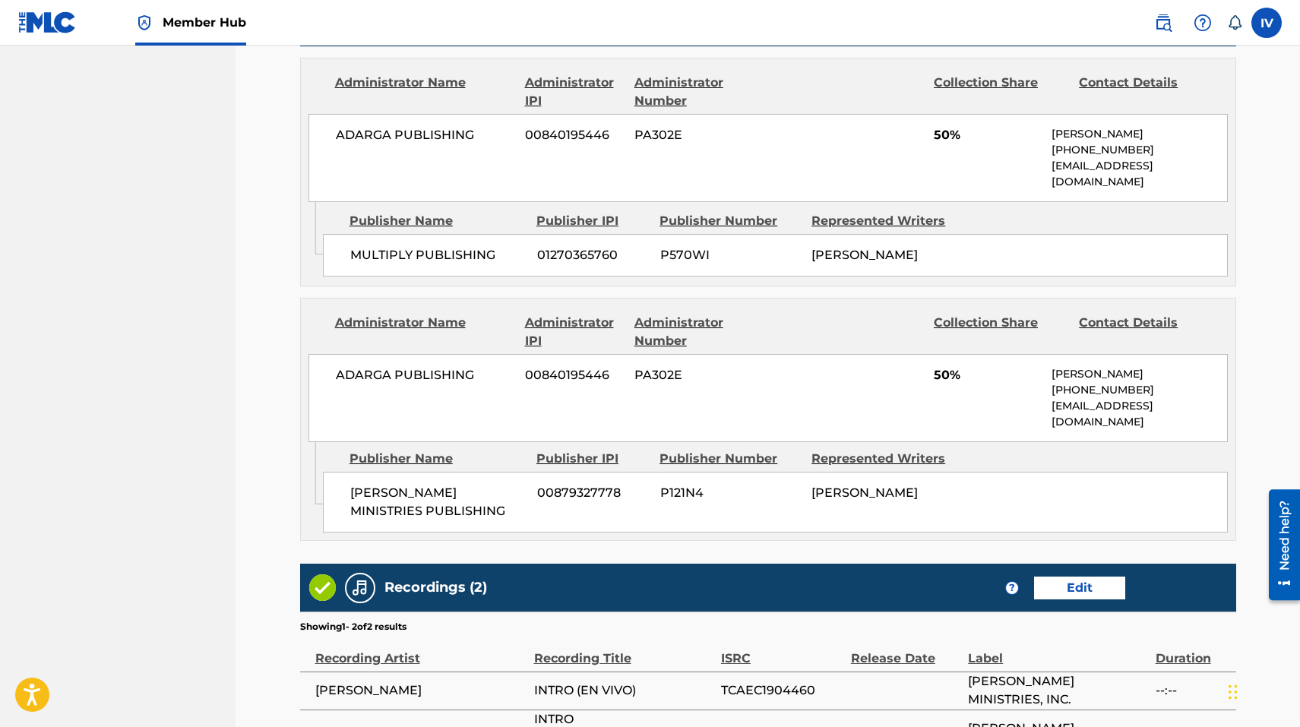
scroll to position [867, 0]
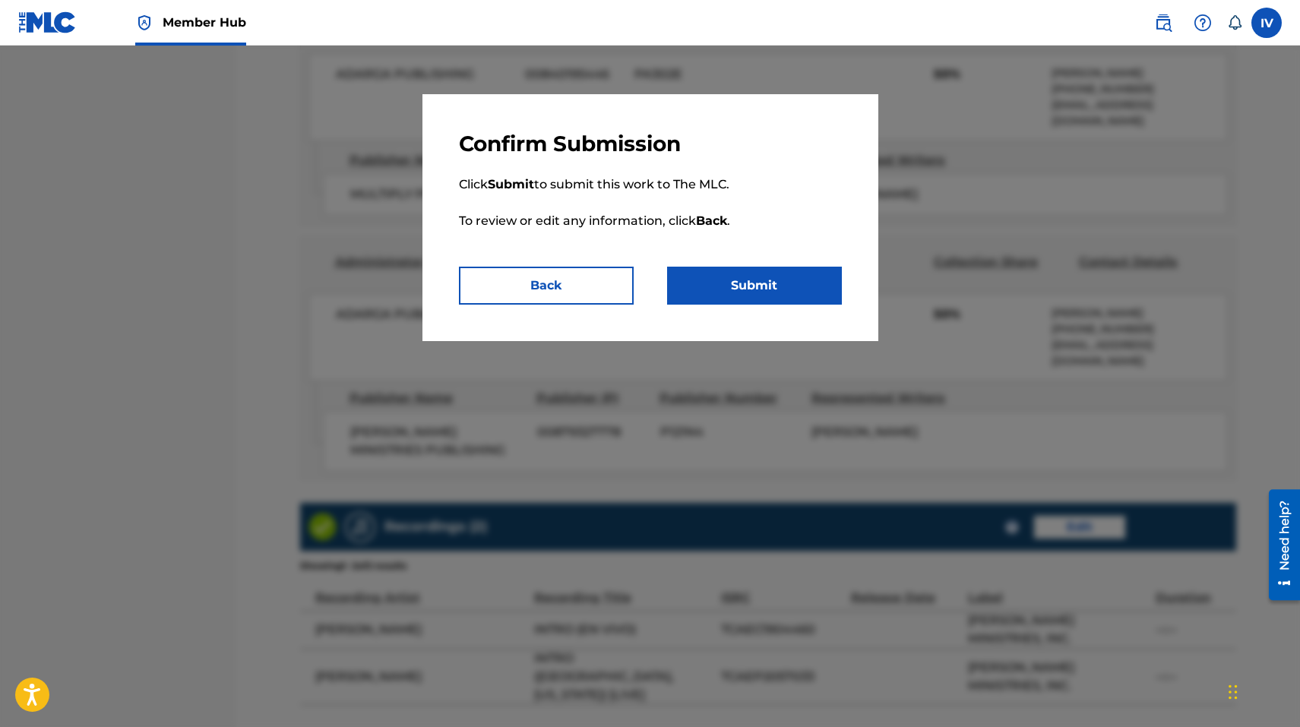
click at [744, 305] on div "Confirm Submission Click Submit to submit this work to The MLC. To review or ed…" at bounding box center [650, 217] width 456 height 247
click at [725, 289] on button "Submit" at bounding box center [754, 286] width 175 height 38
